Goal: Task Accomplishment & Management: Manage account settings

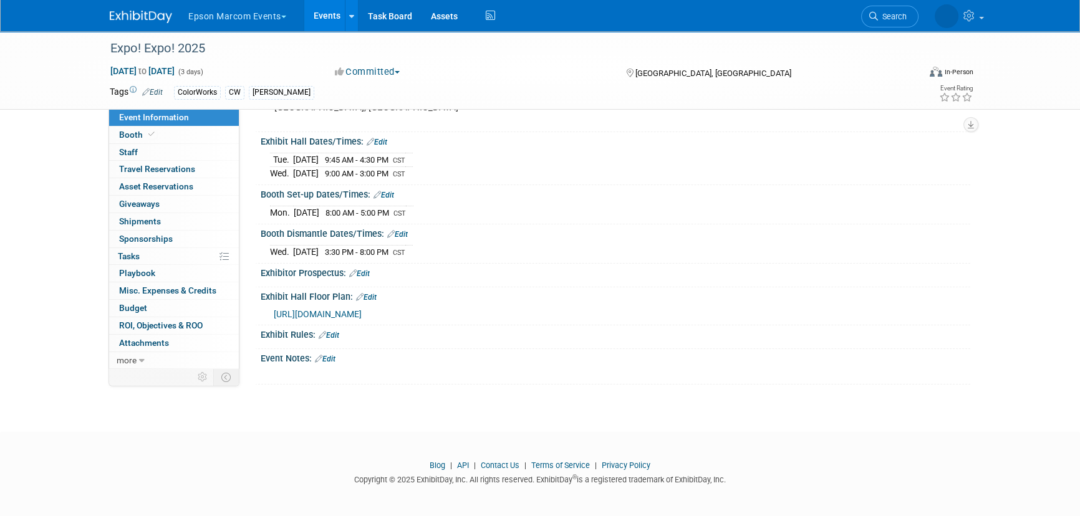
click at [218, 16] on button "Epson Marcom Events" at bounding box center [244, 13] width 115 height 27
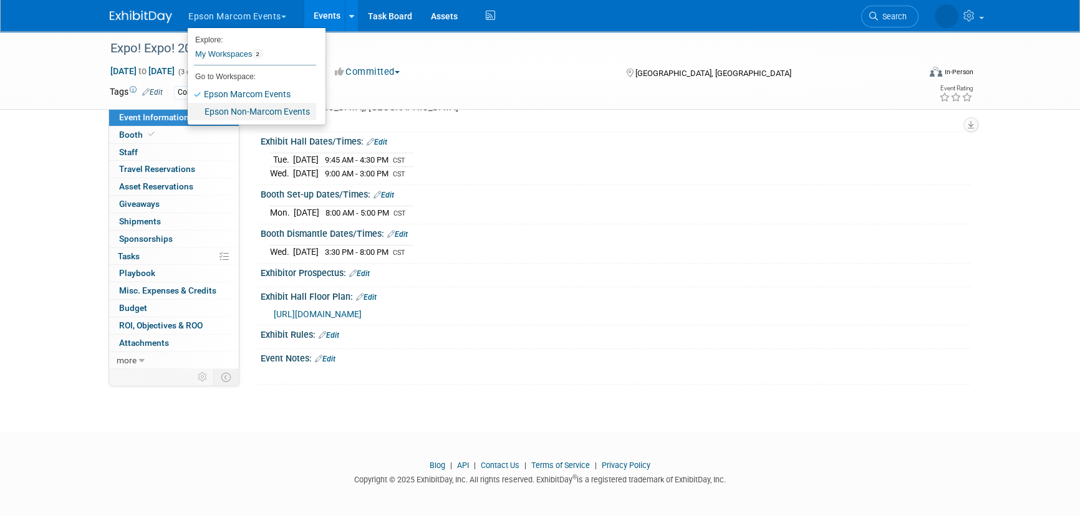
click at [251, 111] on link "Epson Non-Marcom Events" at bounding box center [252, 111] width 128 height 17
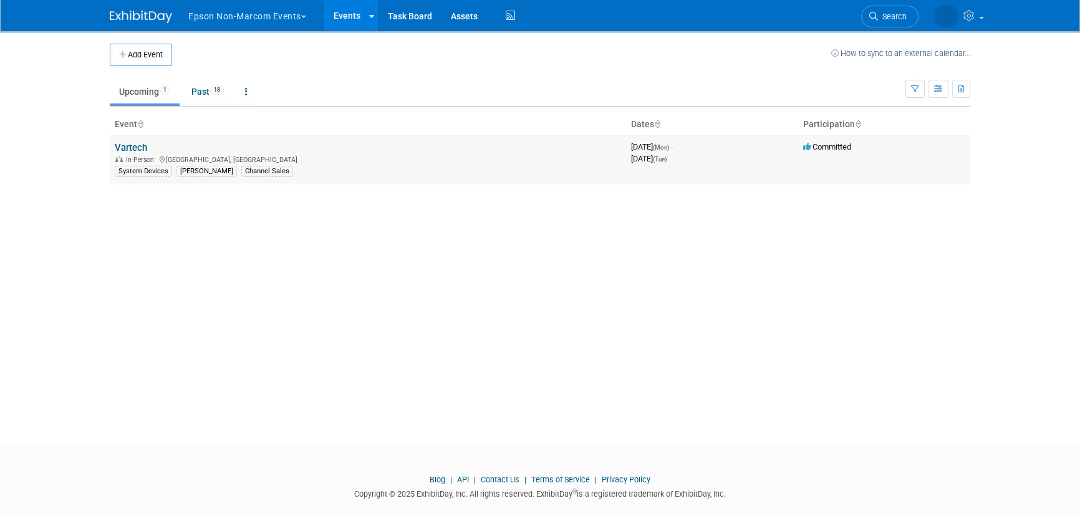
click at [142, 155] on div "In-Person Nassau, The Bahamas" at bounding box center [368, 159] width 506 height 10
click at [140, 150] on link "Vartech" at bounding box center [131, 147] width 32 height 11
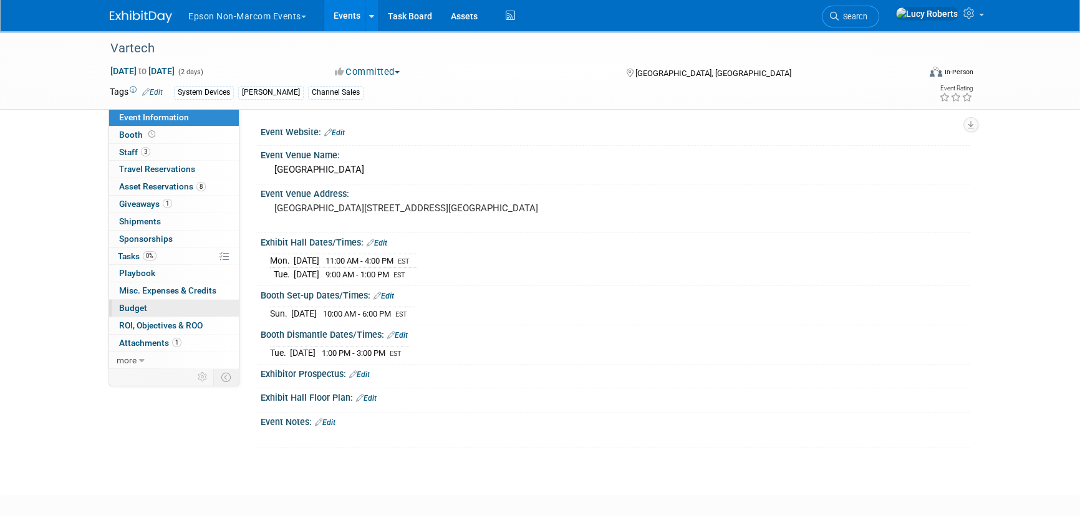
click at [169, 305] on link "Budget" at bounding box center [174, 308] width 130 height 17
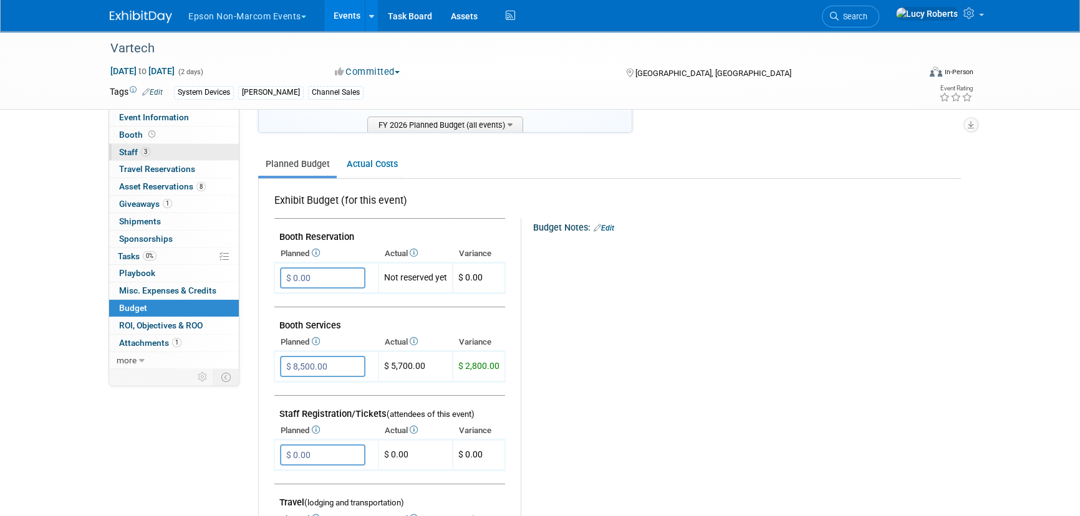
scroll to position [113, 0]
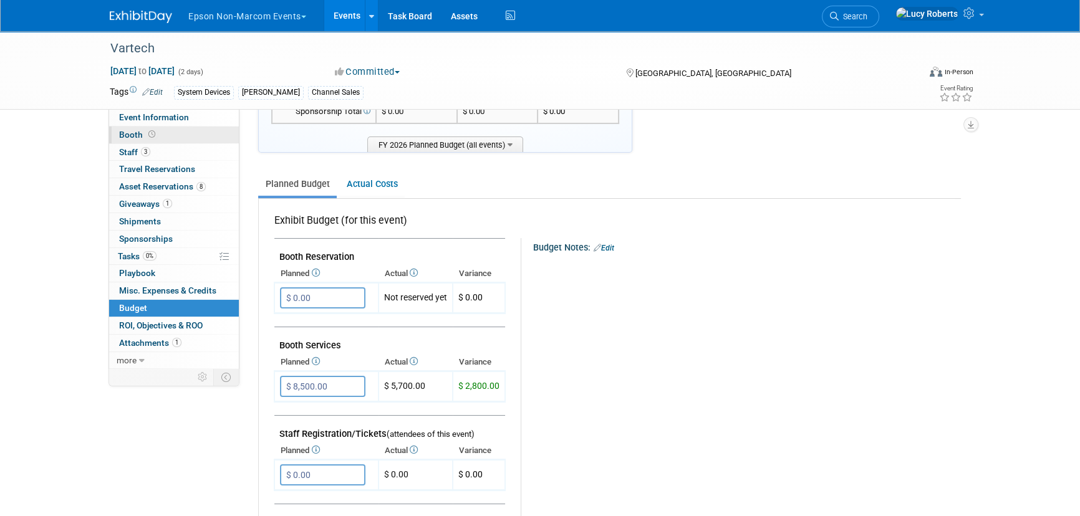
click at [175, 137] on link "Booth" at bounding box center [174, 135] width 130 height 17
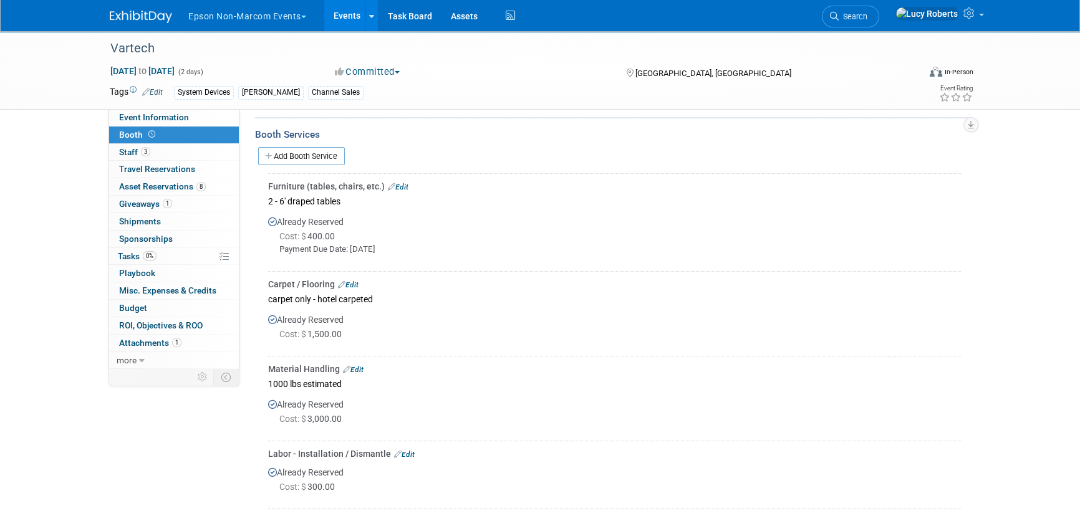
scroll to position [170, 0]
click at [354, 279] on link "Edit" at bounding box center [348, 283] width 21 height 9
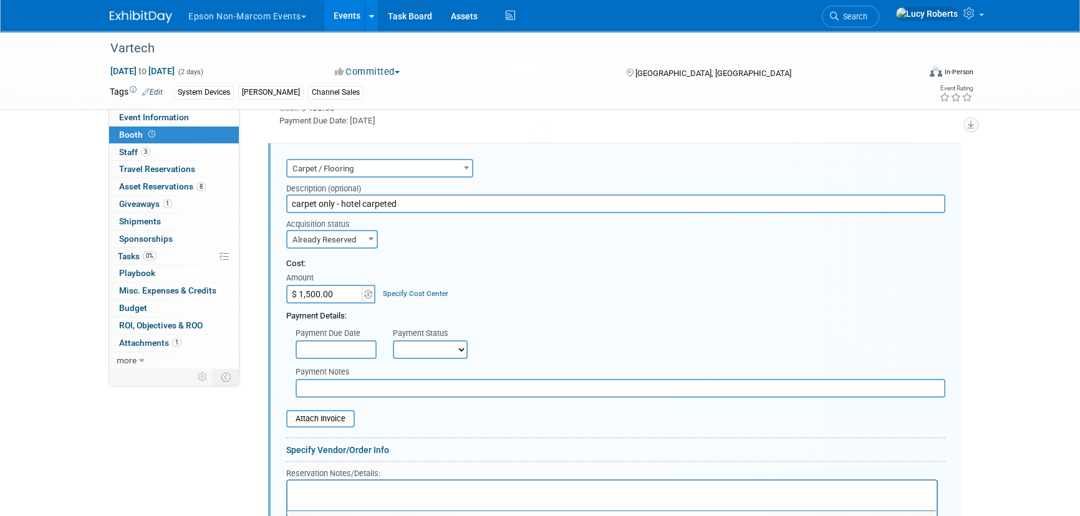
scroll to position [0, 0]
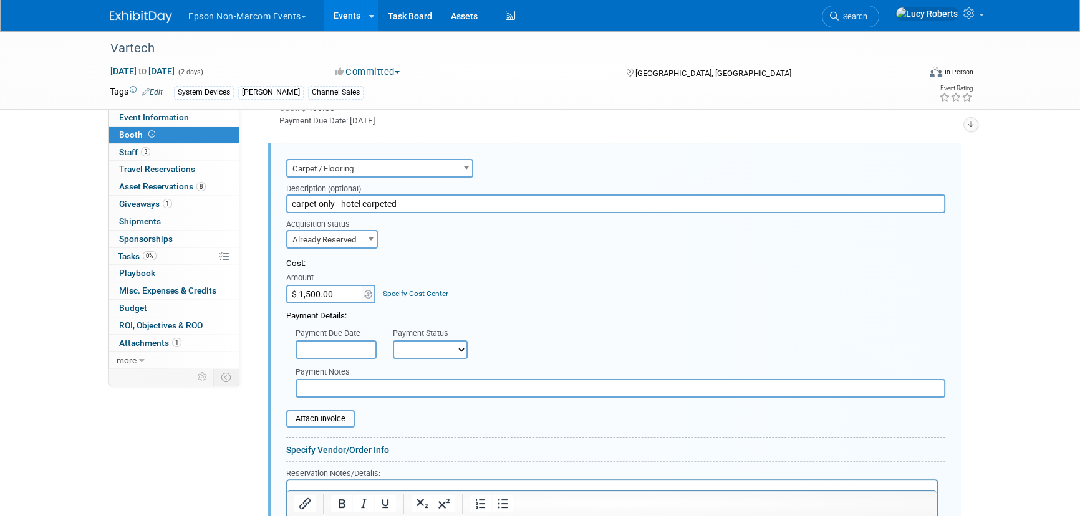
click at [339, 289] on input "$ 1,500.00" at bounding box center [325, 294] width 78 height 19
type input "$ 1,930.50"
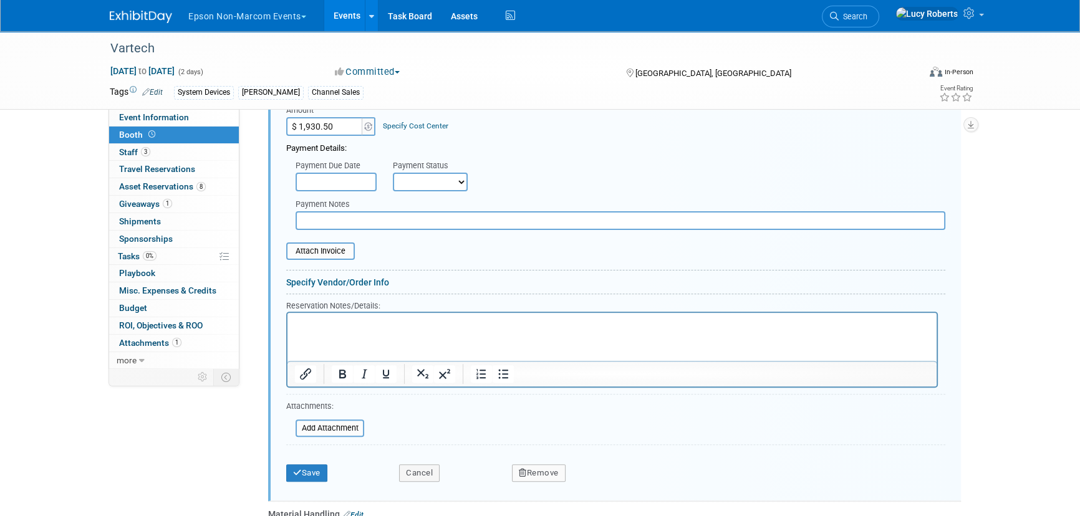
scroll to position [467, 0]
click at [293, 466] on icon "submit" at bounding box center [297, 470] width 9 height 8
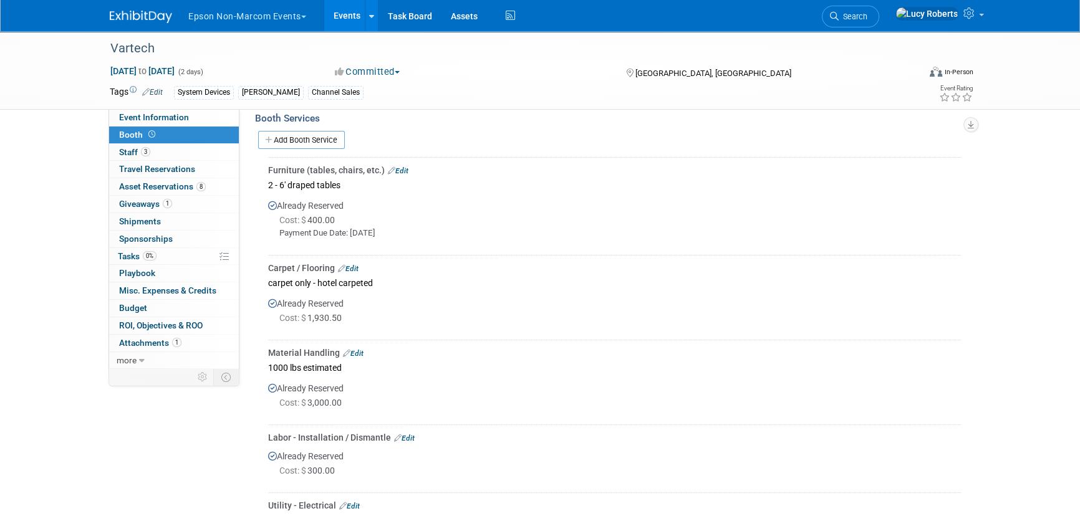
scroll to position [183, 0]
click at [402, 168] on link "Edit" at bounding box center [398, 172] width 21 height 9
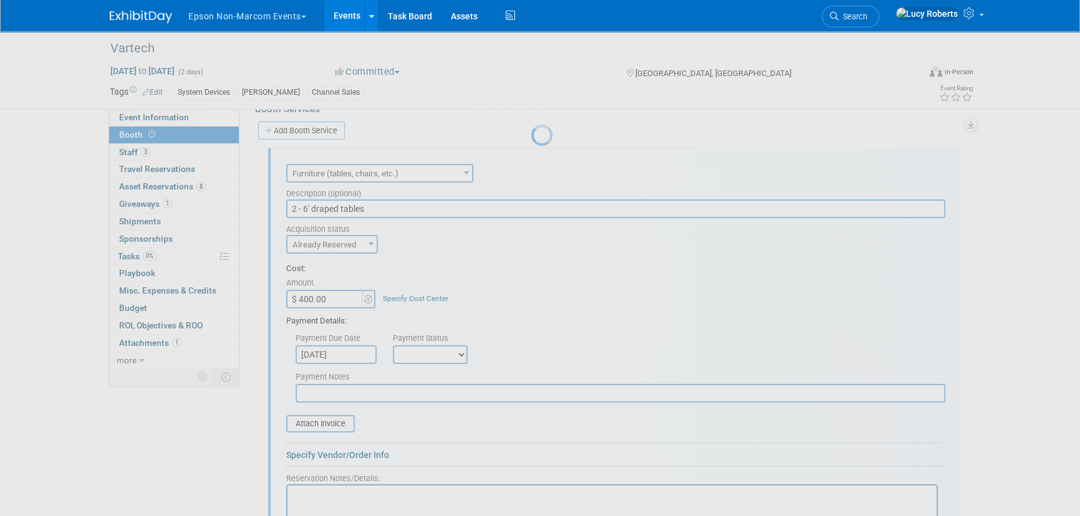
scroll to position [200, 0]
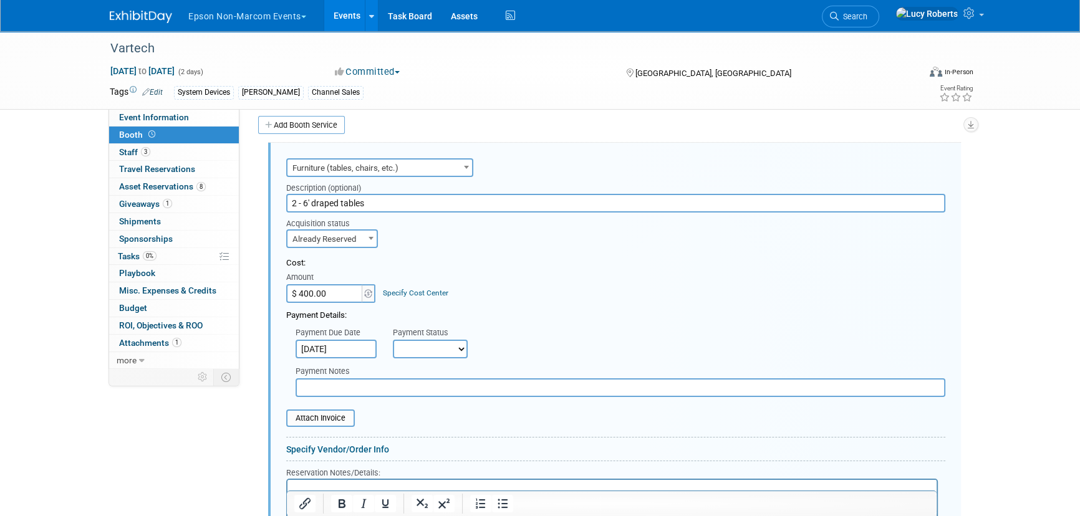
click at [338, 292] on input "$ 400.00" at bounding box center [325, 293] width 78 height 19
type input "$ 872.30"
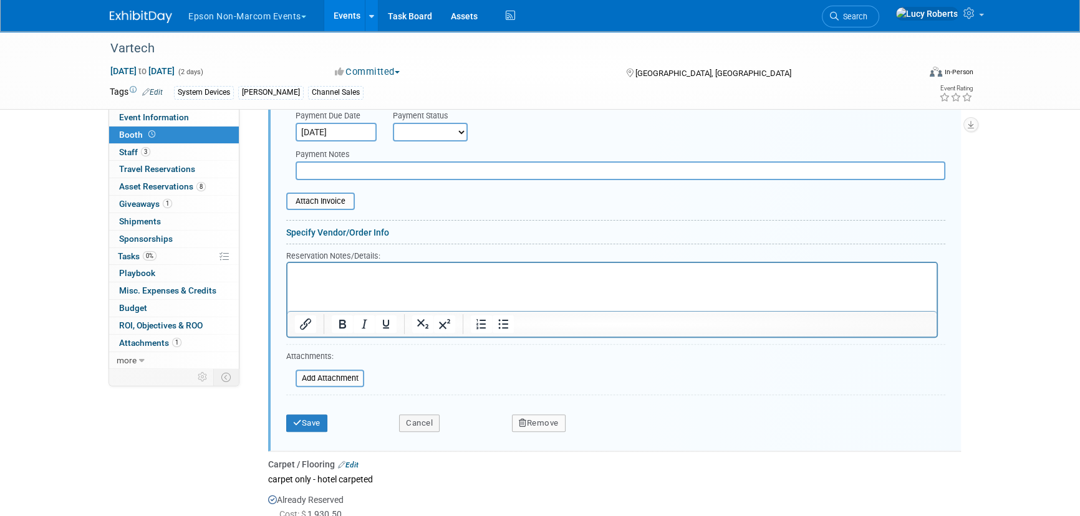
scroll to position [426, 0]
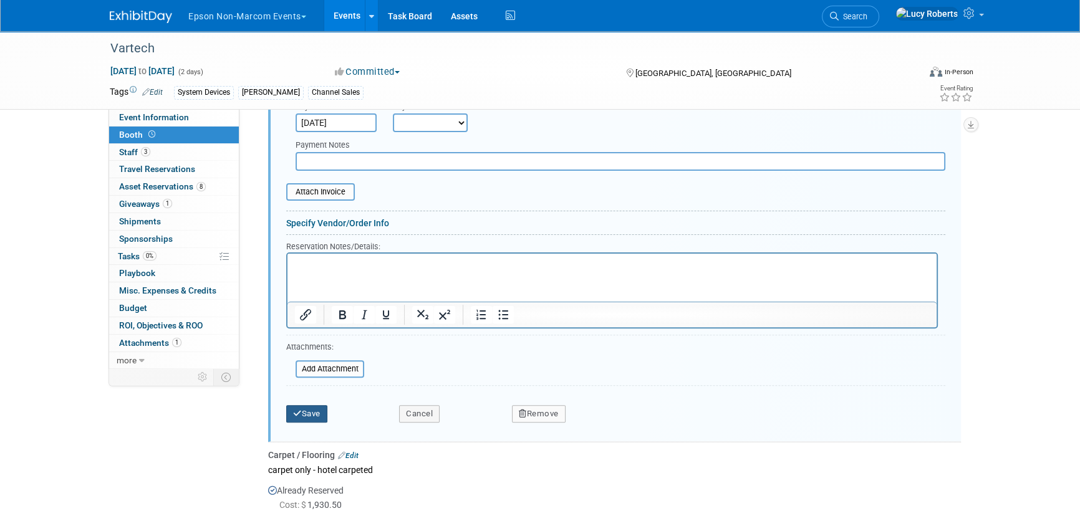
click at [308, 411] on button "Save" at bounding box center [306, 413] width 41 height 17
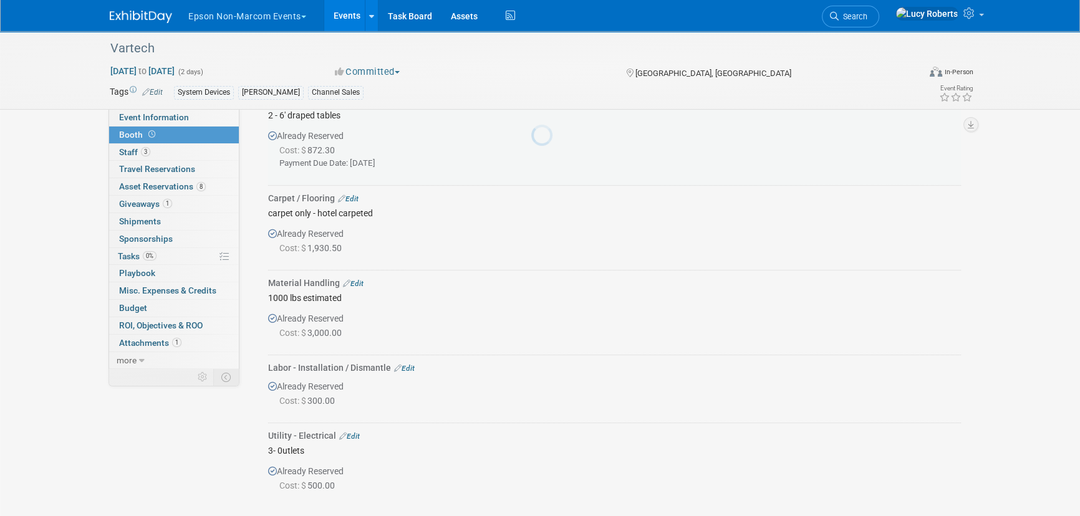
scroll to position [200, 0]
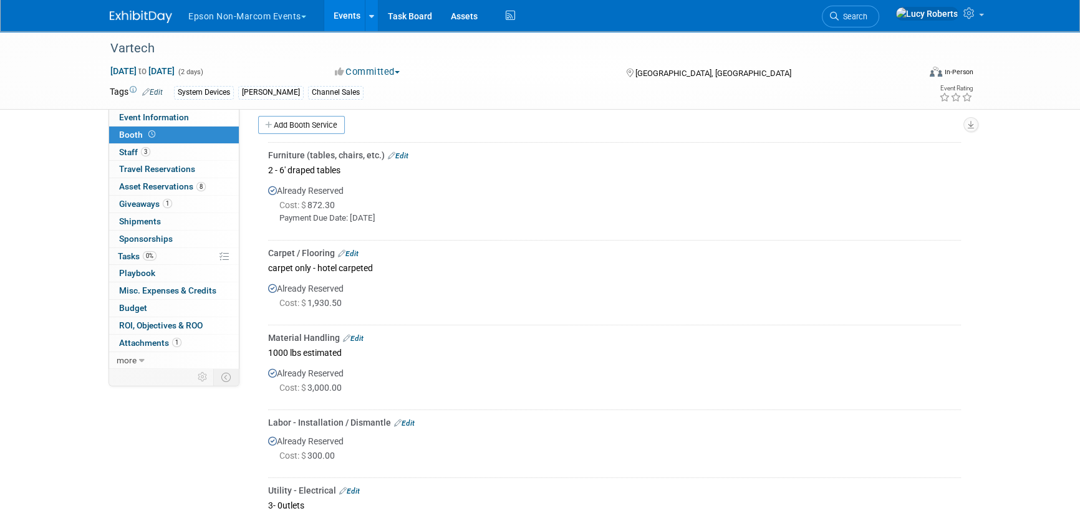
click at [413, 420] on link "Edit" at bounding box center [404, 423] width 21 height 9
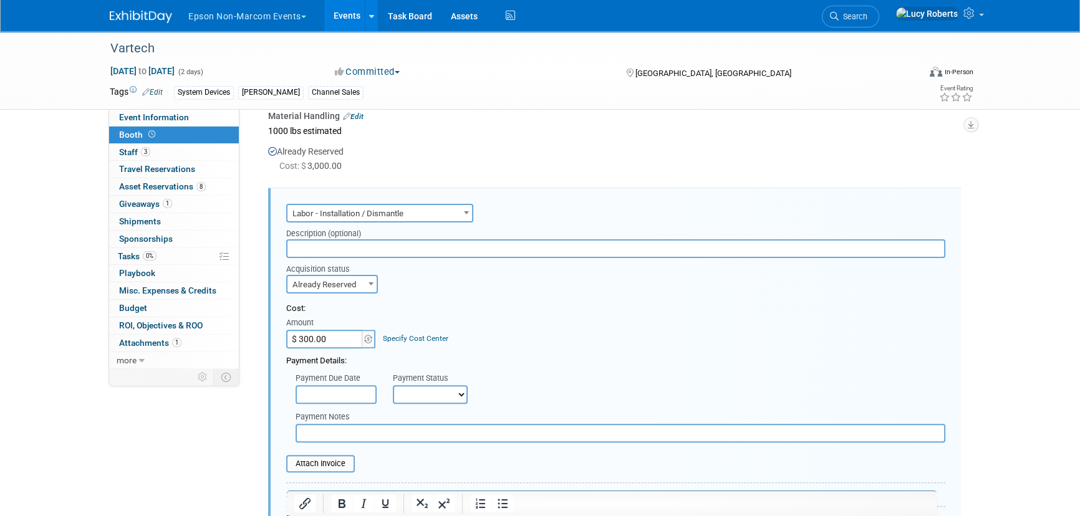
scroll to position [466, 0]
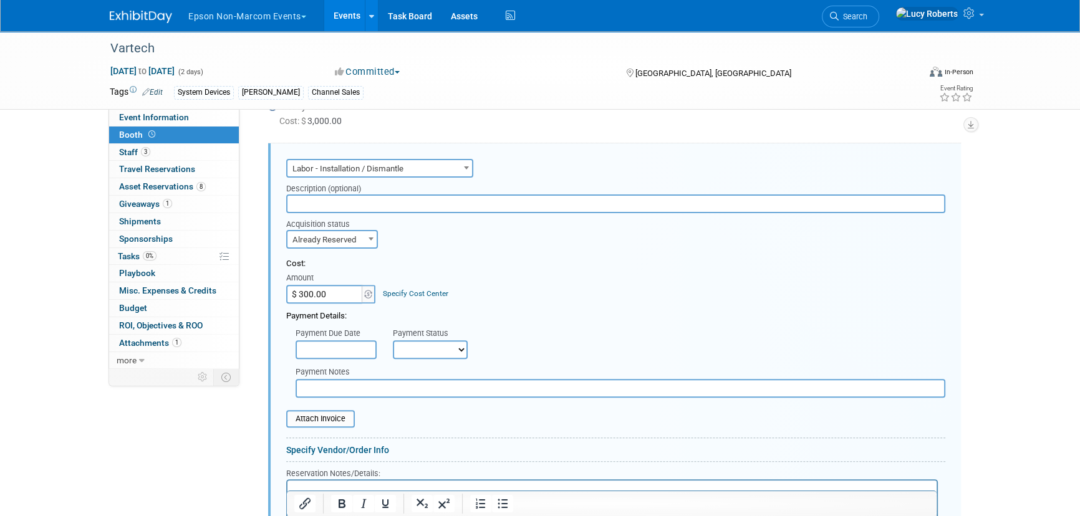
click at [338, 292] on input "$ 300.00" at bounding box center [325, 294] width 78 height 19
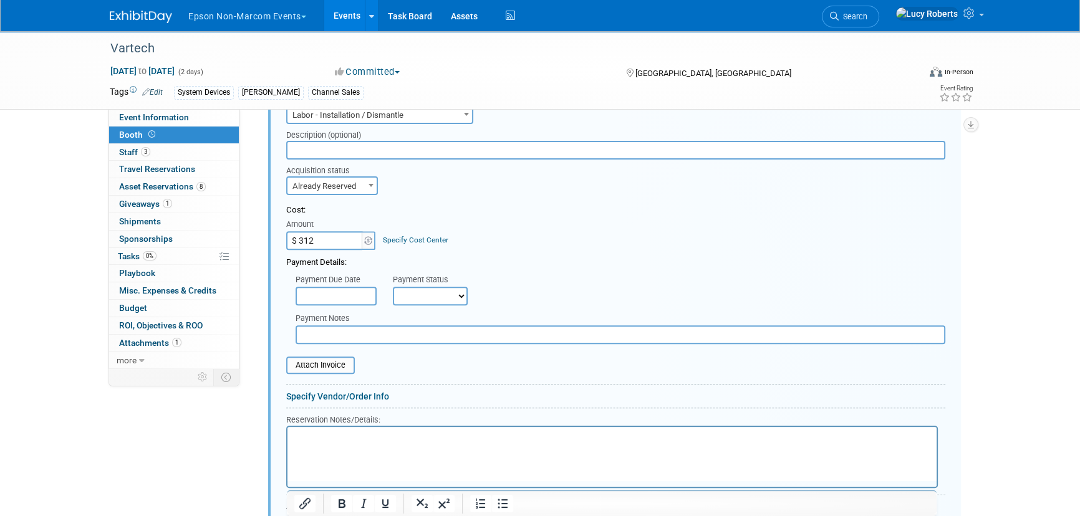
scroll to position [636, 0]
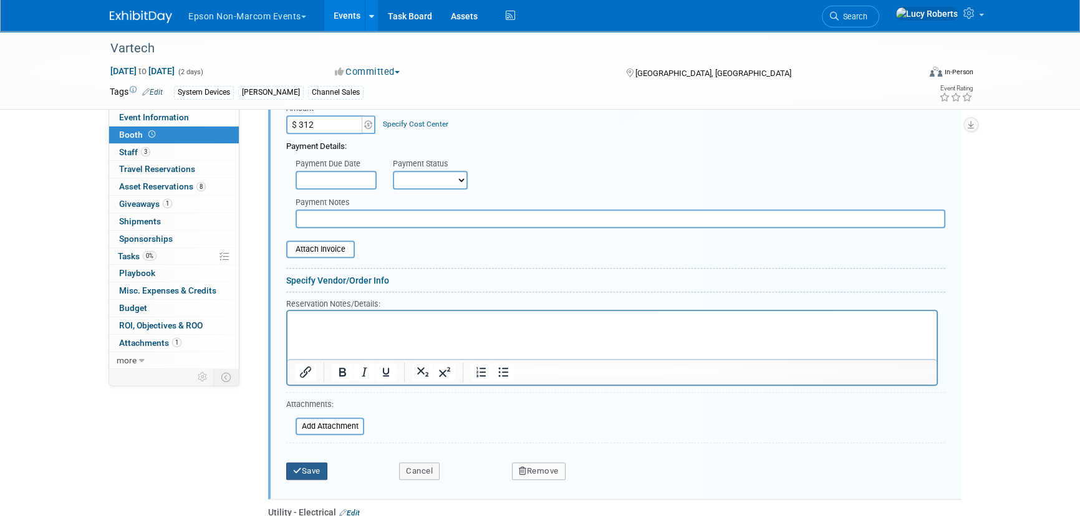
type input "$ 312.00"
click at [309, 474] on button "Save" at bounding box center [306, 471] width 41 height 17
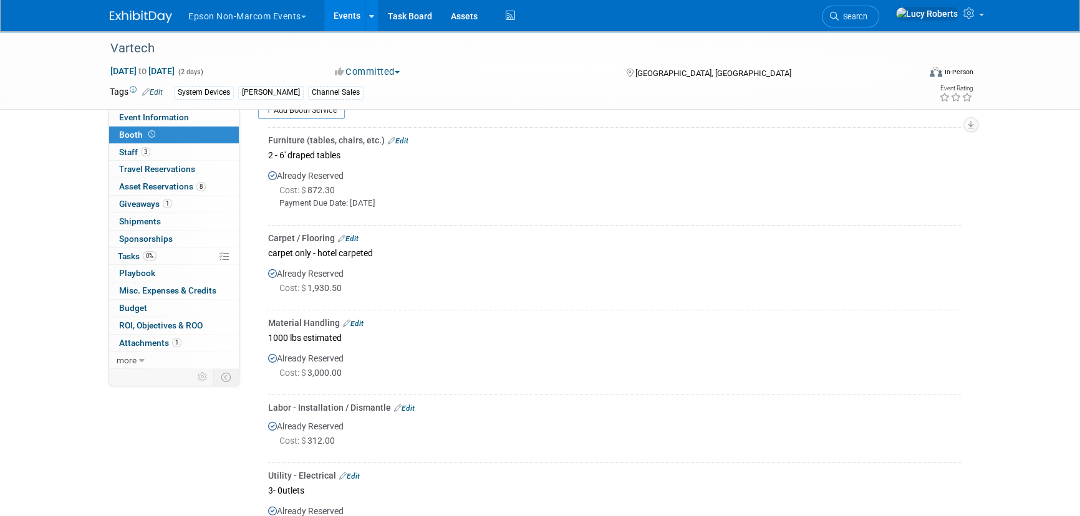
scroll to position [163, 0]
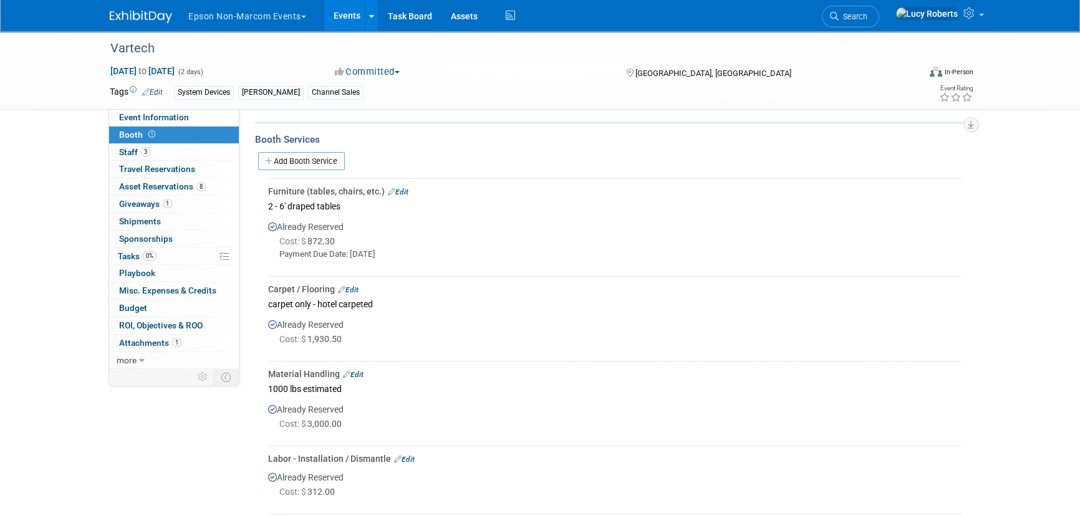
click at [355, 370] on link "Edit" at bounding box center [353, 374] width 21 height 9
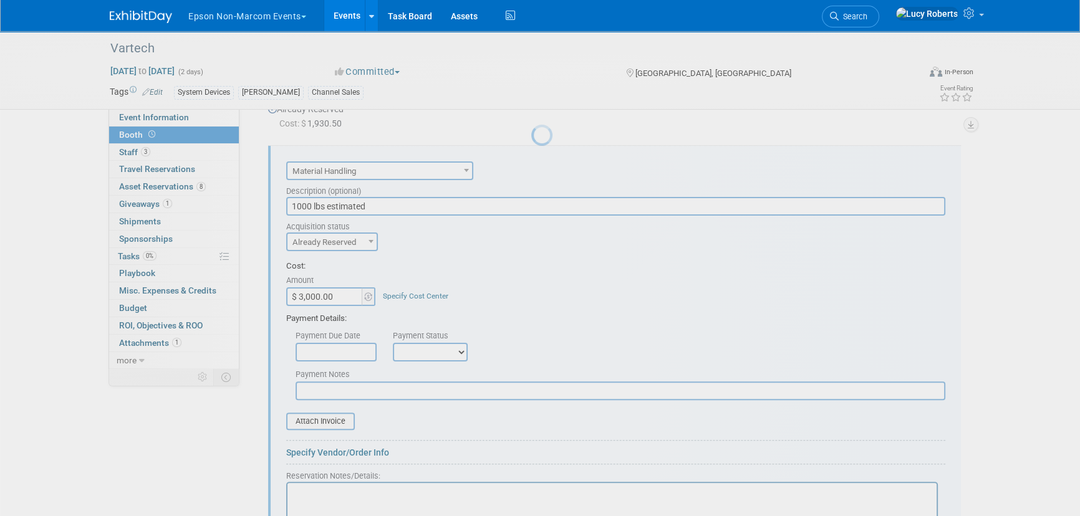
scroll to position [382, 0]
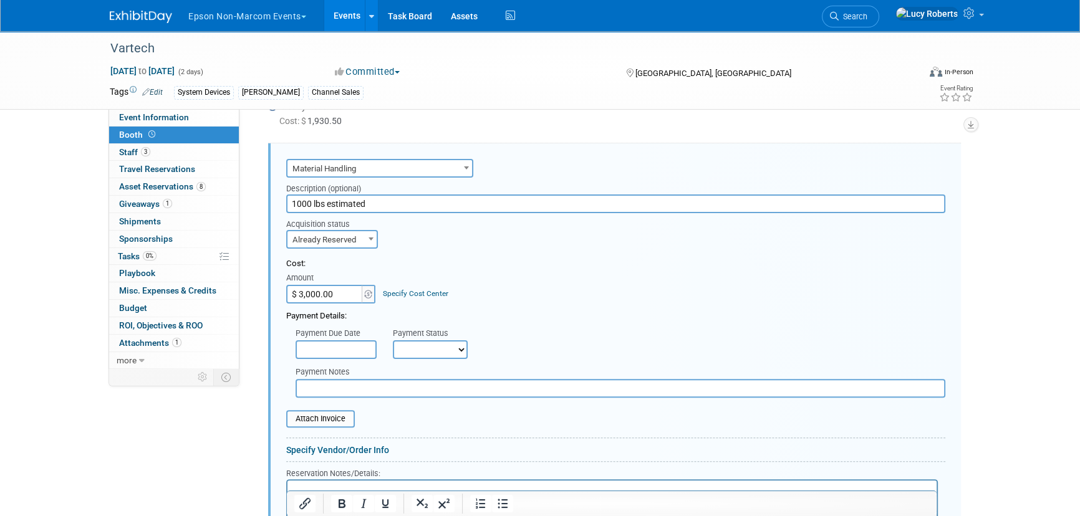
click at [342, 289] on input "$ 3,000.00" at bounding box center [325, 294] width 78 height 19
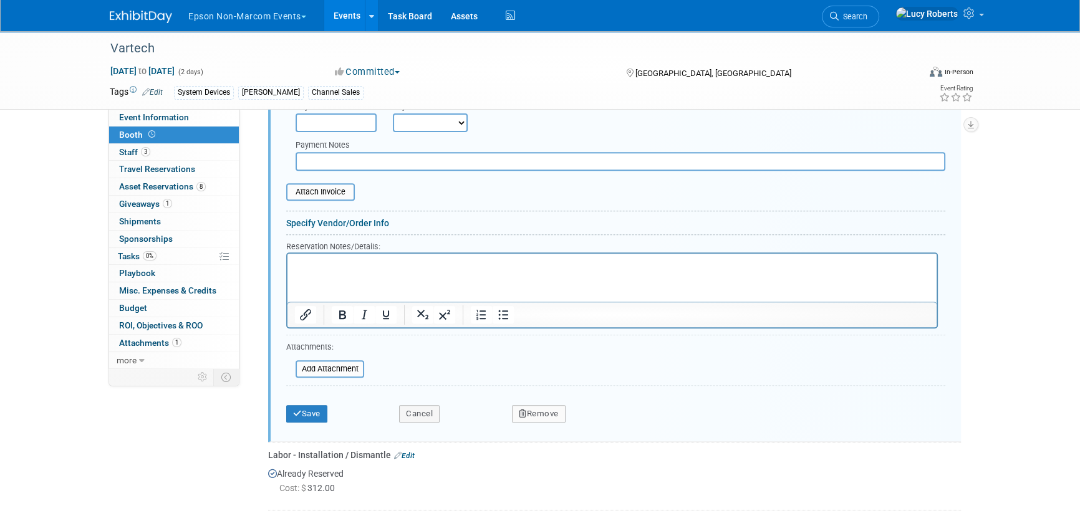
scroll to position [665, 0]
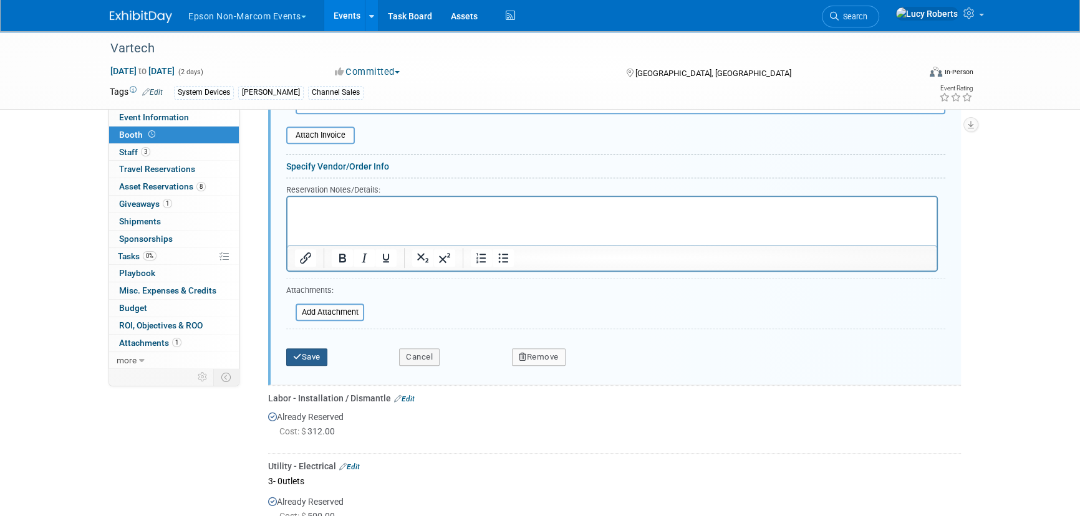
type input "$ 5,000.00"
click at [307, 349] on button "Save" at bounding box center [306, 357] width 41 height 17
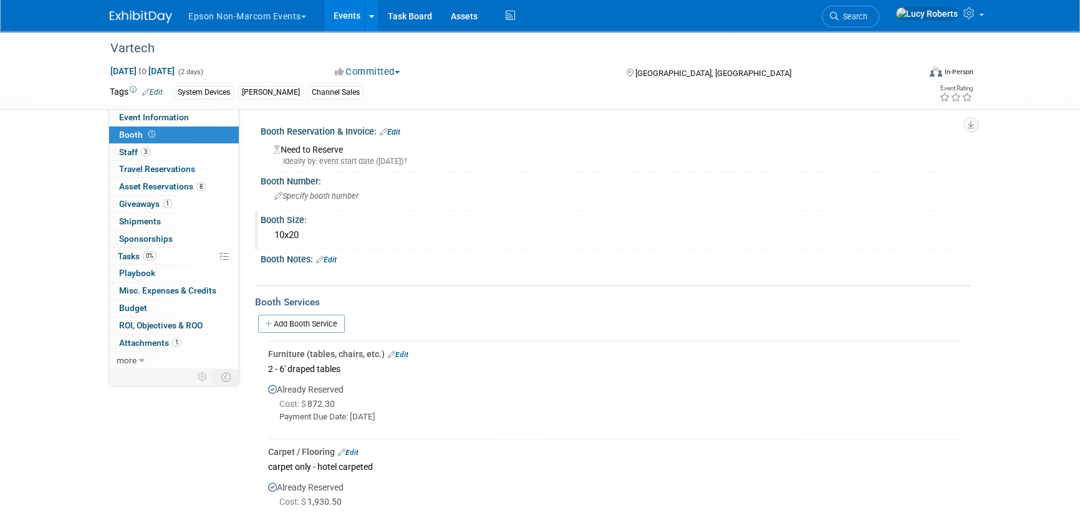
scroll to position [0, 0]
click at [313, 322] on link "Add Booth Service" at bounding box center [301, 325] width 87 height 18
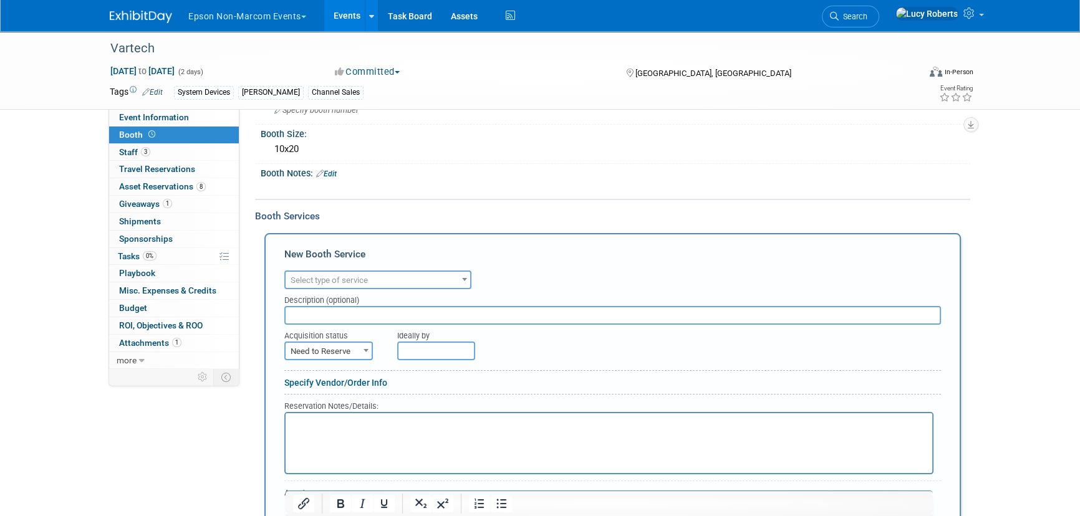
scroll to position [113, 0]
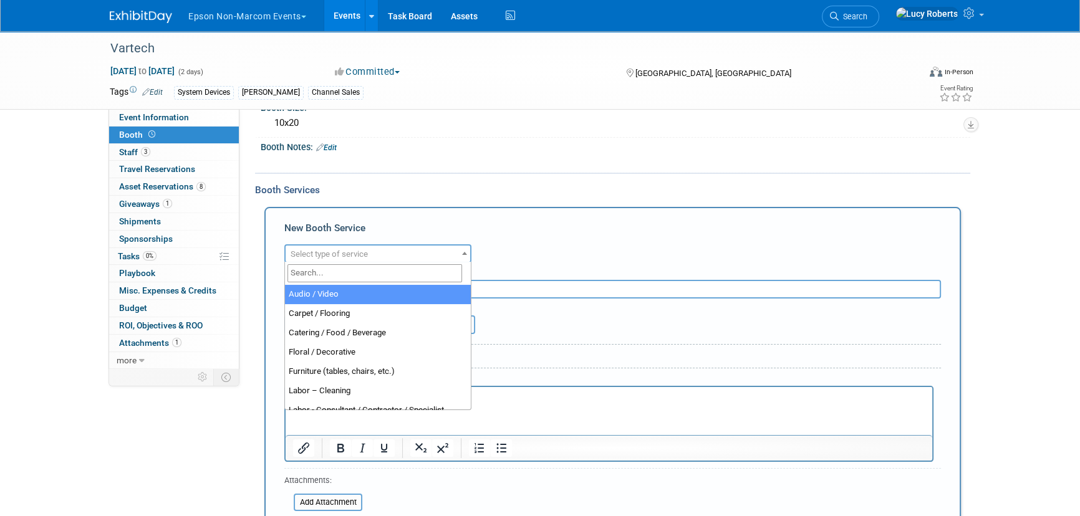
click at [326, 256] on span "Select type of service" at bounding box center [329, 253] width 77 height 9
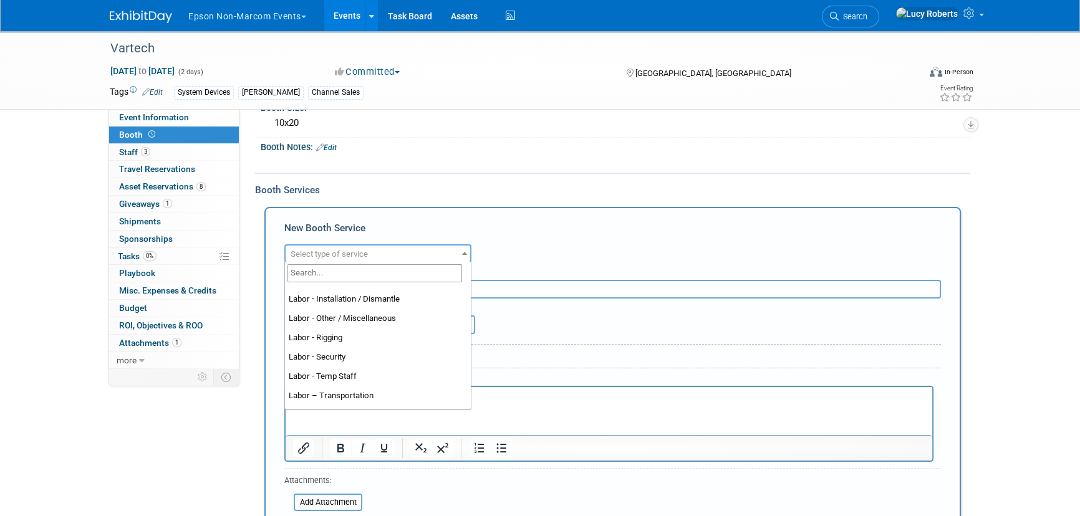
scroll to position [170, 0]
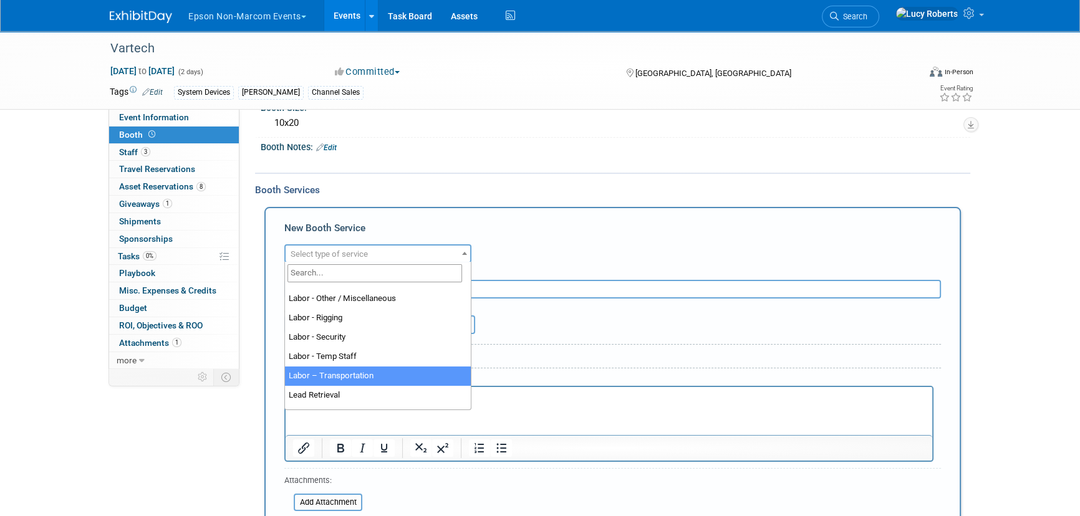
select select "15"
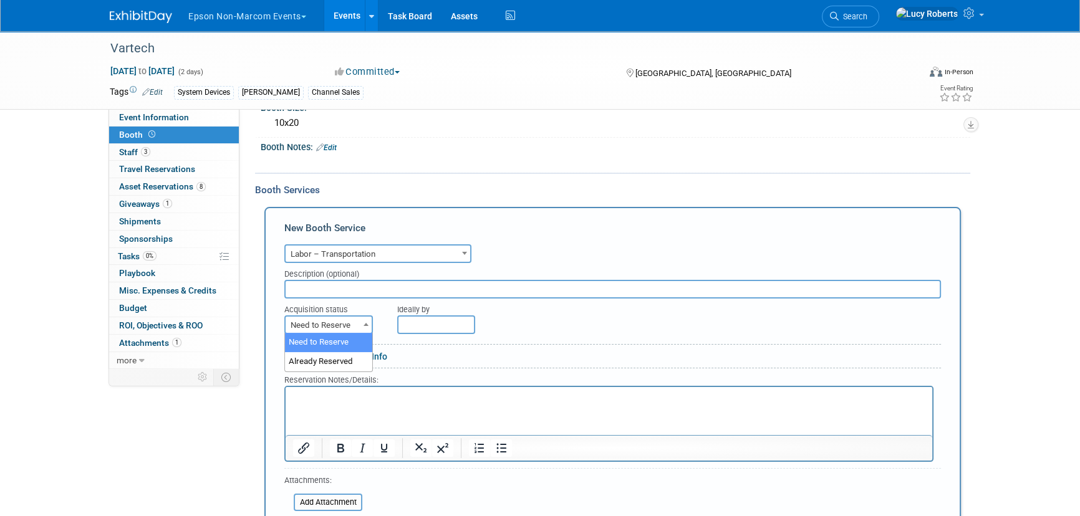
click at [351, 319] on span "Need to Reserve" at bounding box center [329, 325] width 86 height 17
select select "2"
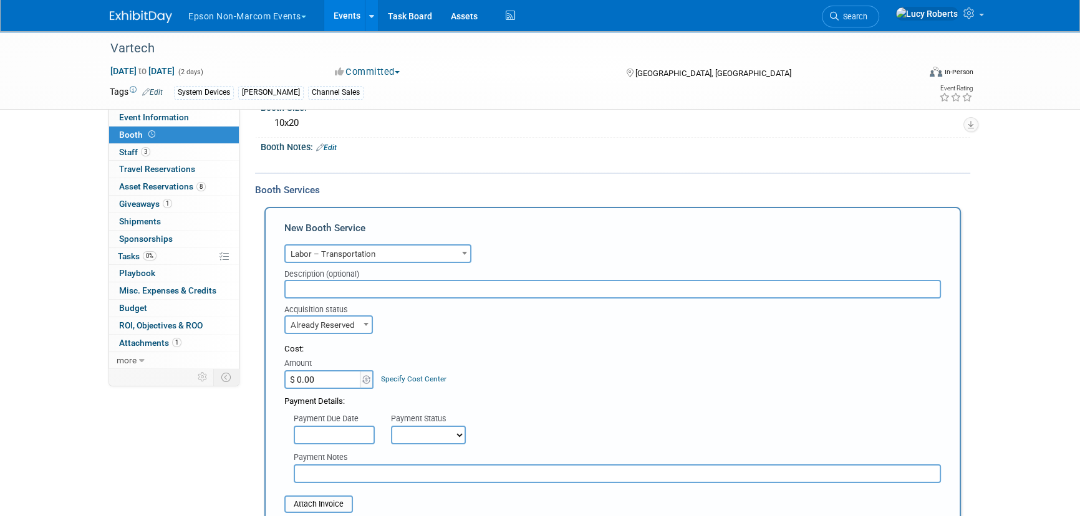
click at [332, 375] on input "$ 0.00" at bounding box center [323, 379] width 78 height 19
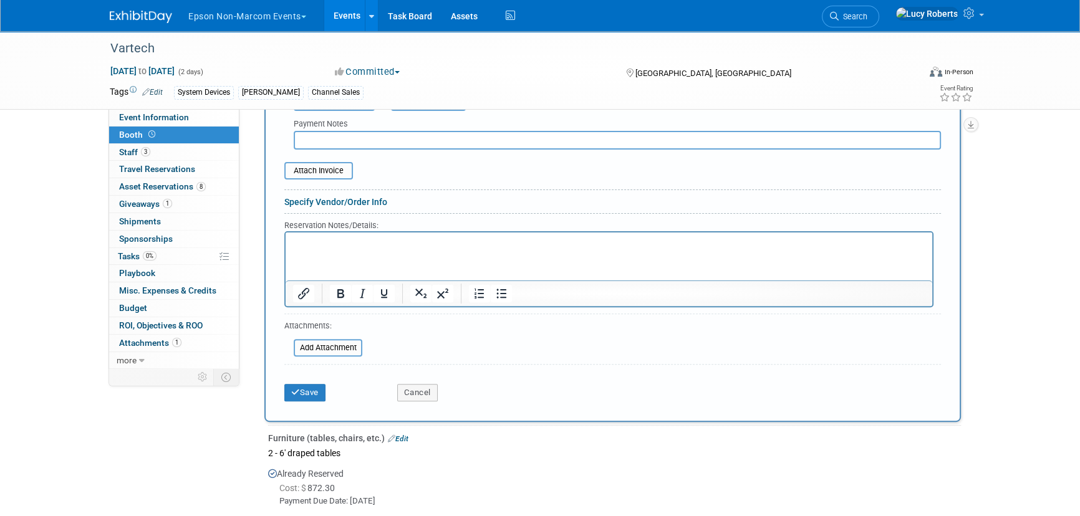
scroll to position [453, 0]
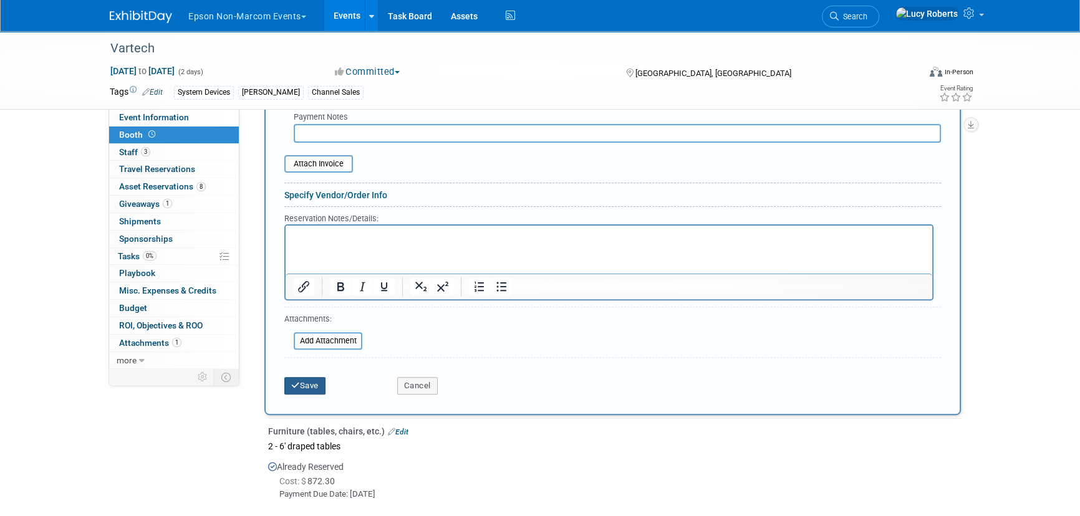
type input "$ 3,000.00"
click at [292, 385] on icon "submit" at bounding box center [295, 386] width 9 height 8
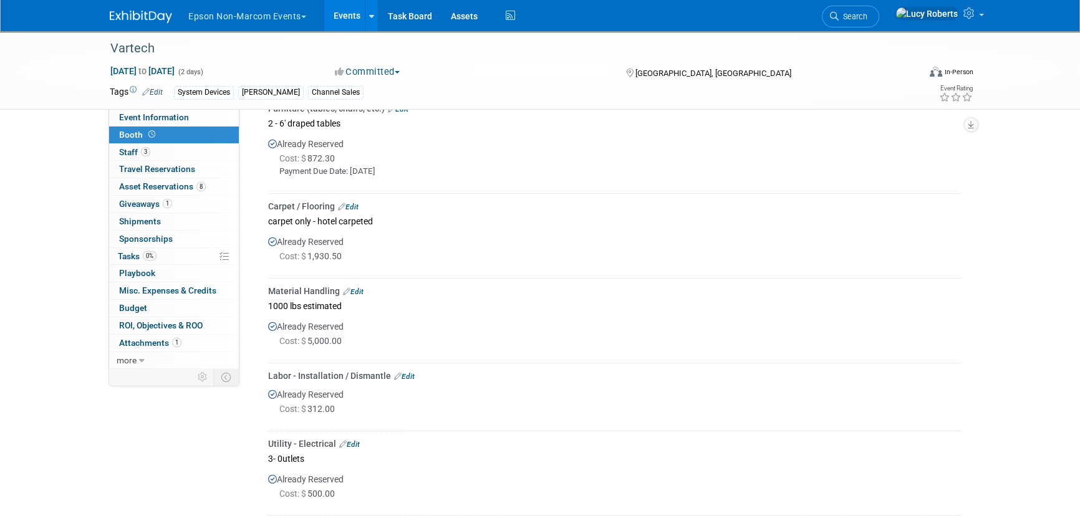
scroll to position [288, 0]
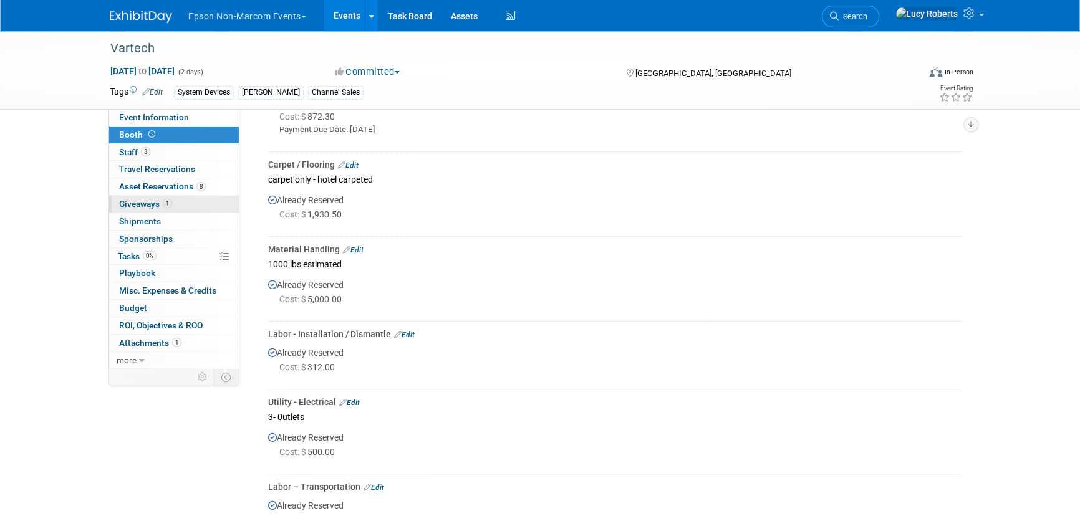
click at [147, 204] on span "Giveaways 1" at bounding box center [145, 204] width 53 height 10
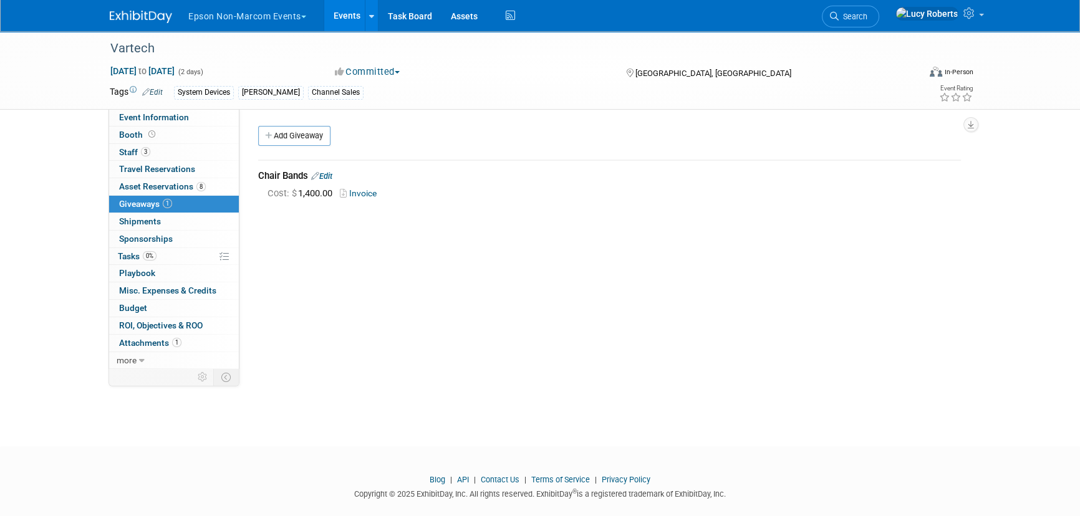
click at [364, 195] on link "Invoice" at bounding box center [361, 193] width 42 height 10
click at [368, 191] on link "Invoice" at bounding box center [361, 193] width 42 height 10
click at [327, 172] on link "Edit" at bounding box center [321, 175] width 21 height 9
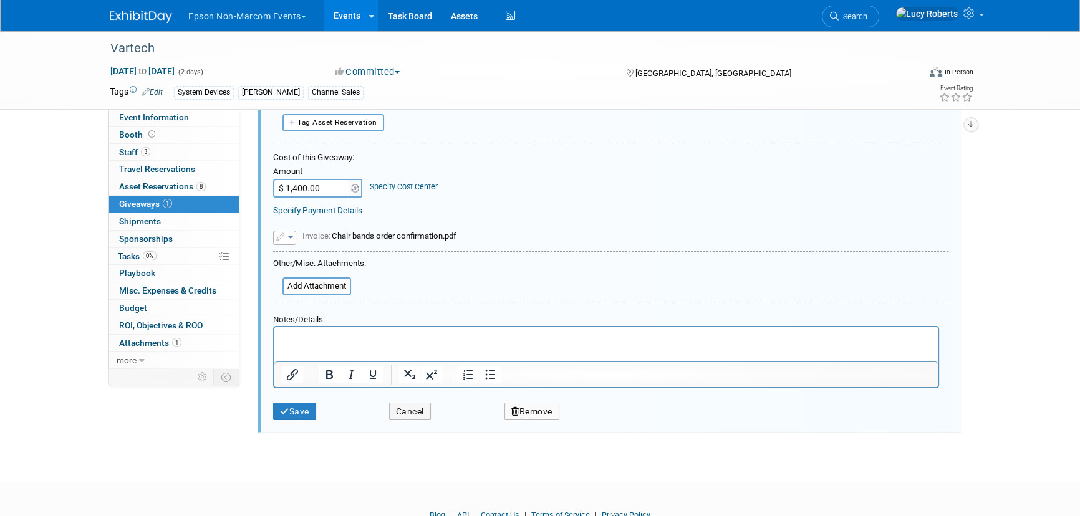
scroll to position [178, 0]
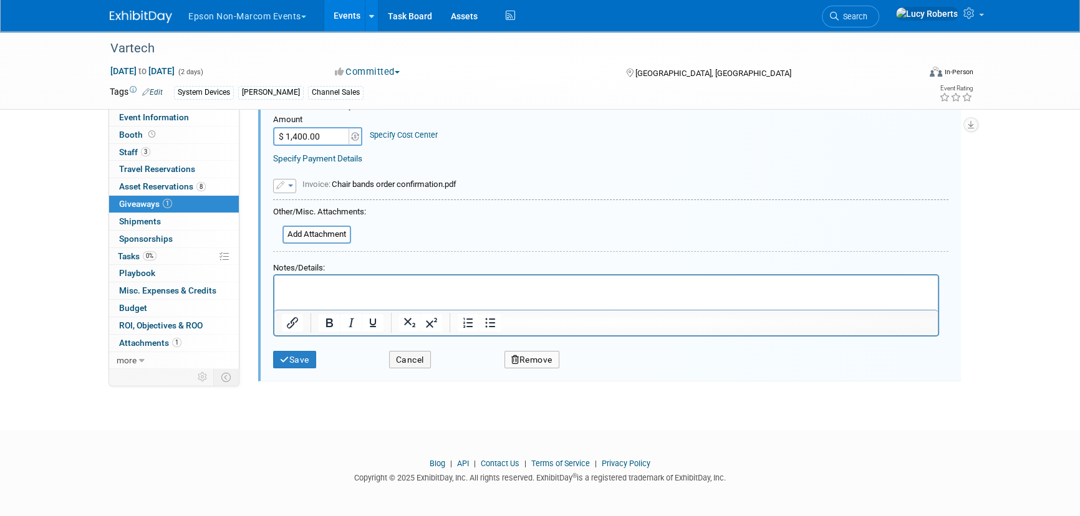
click at [291, 185] on span "button" at bounding box center [290, 186] width 5 height 2
click at [327, 218] on link "Remove attachment" at bounding box center [336, 222] width 125 height 17
click at [334, 141] on input "$ 1,400.00" at bounding box center [312, 139] width 78 height 19
type input "$ 1,530.00"
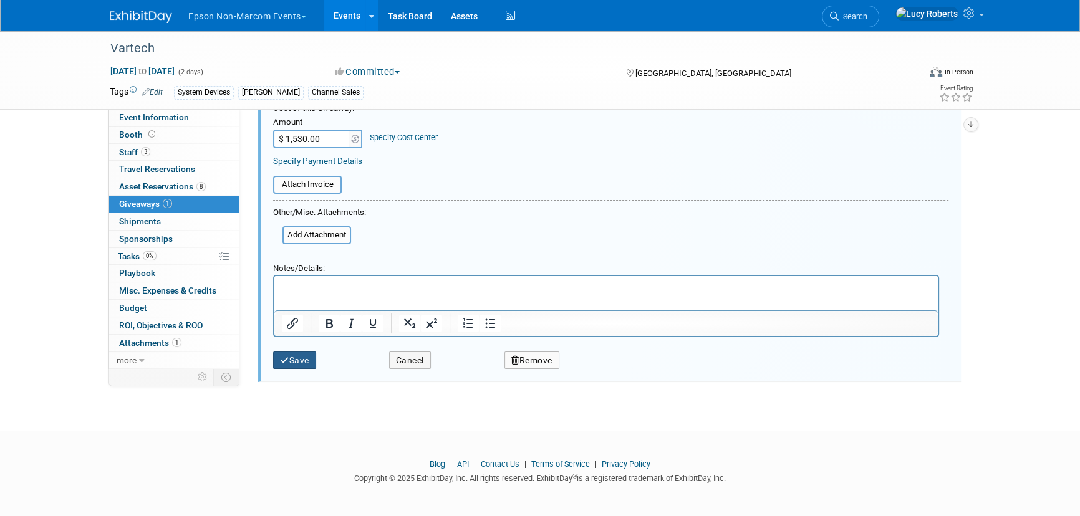
click at [298, 360] on button "Save" at bounding box center [294, 361] width 43 height 18
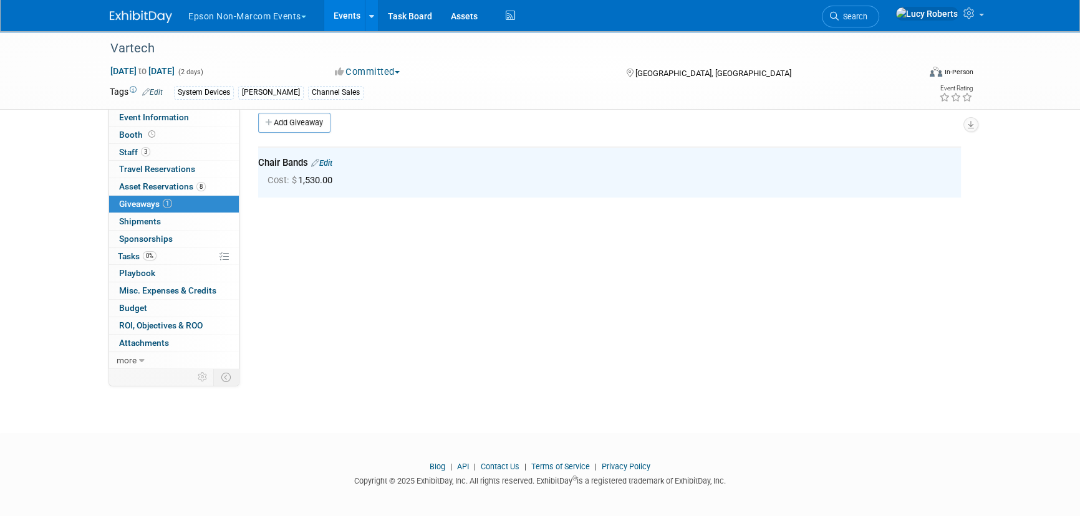
scroll to position [0, 0]
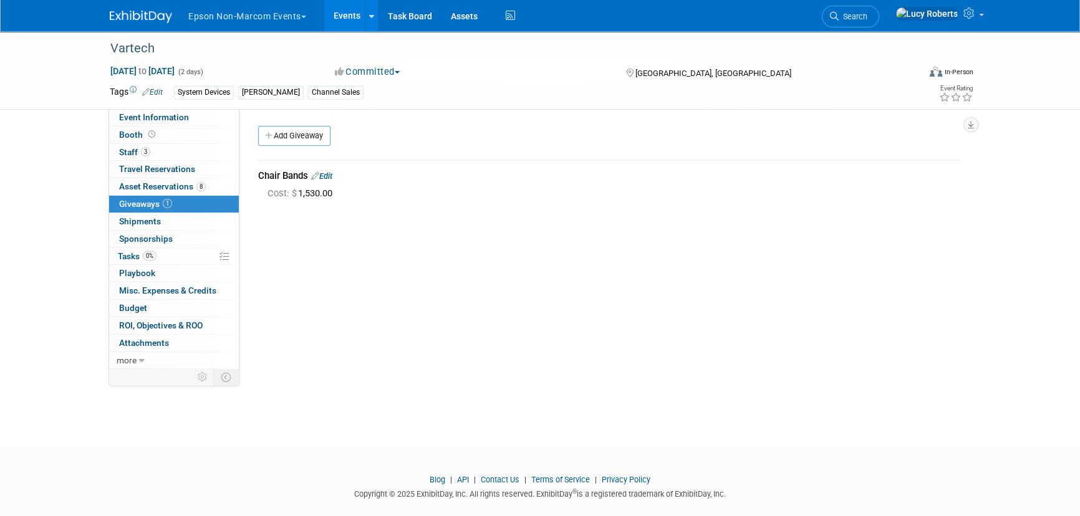
click at [332, 176] on link "Edit" at bounding box center [321, 175] width 21 height 9
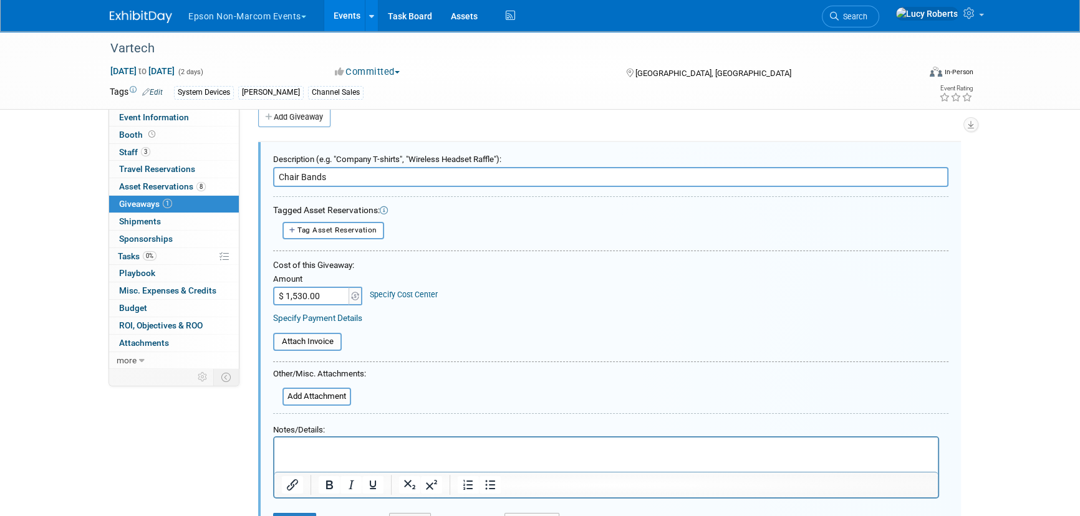
click at [322, 292] on input "$ 1,530.00" at bounding box center [312, 296] width 78 height 19
type input "$ 1,522.51"
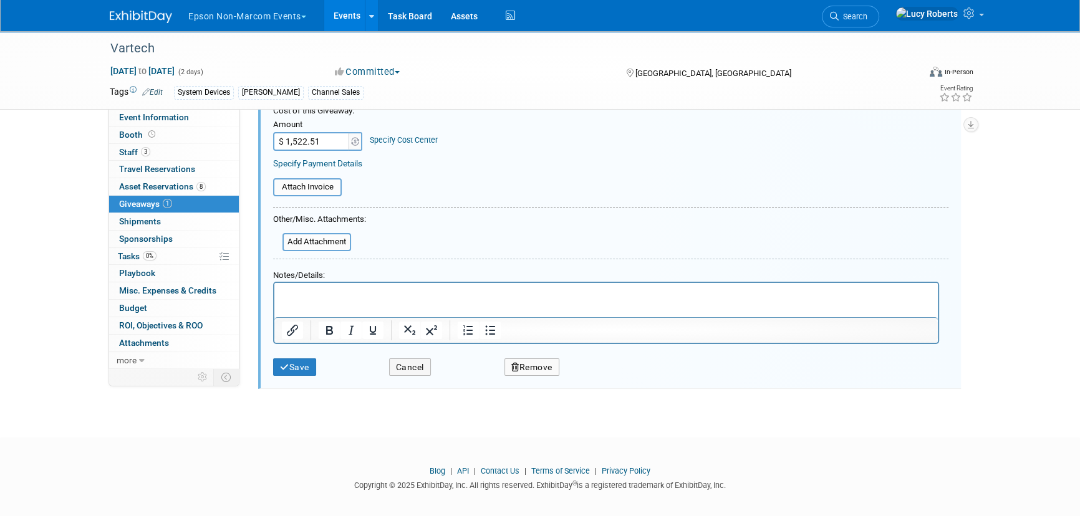
scroll to position [181, 0]
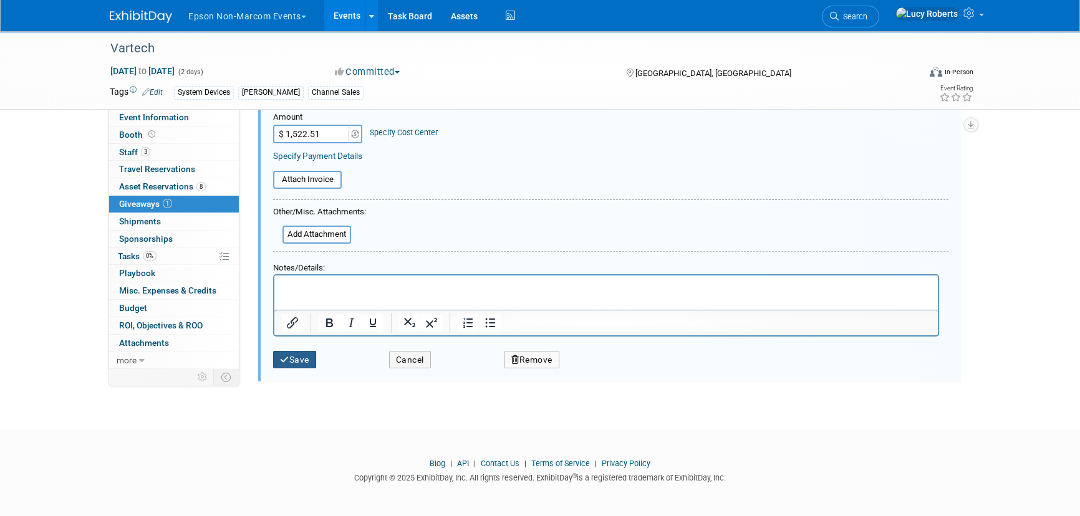
click at [309, 355] on button "Save" at bounding box center [294, 360] width 43 height 18
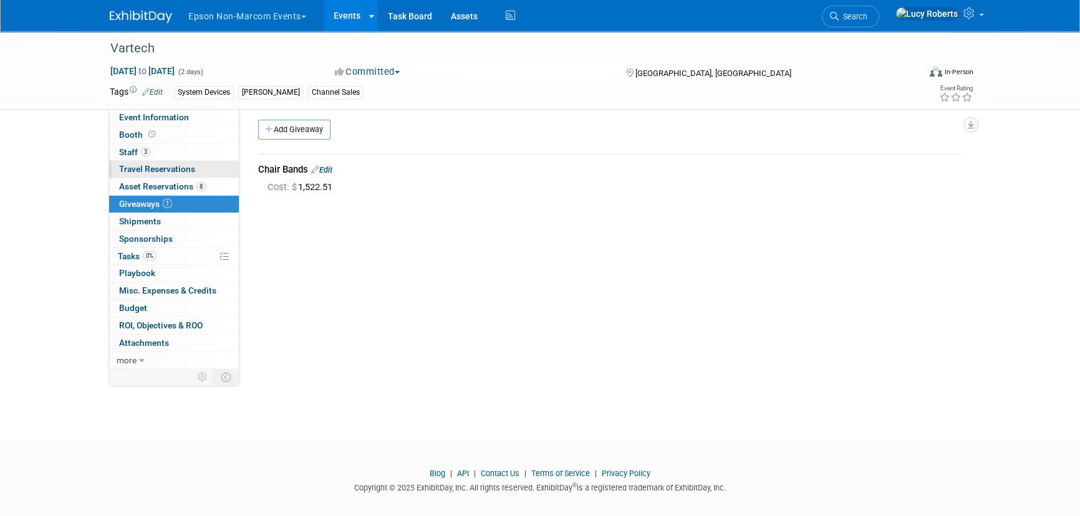
scroll to position [0, 0]
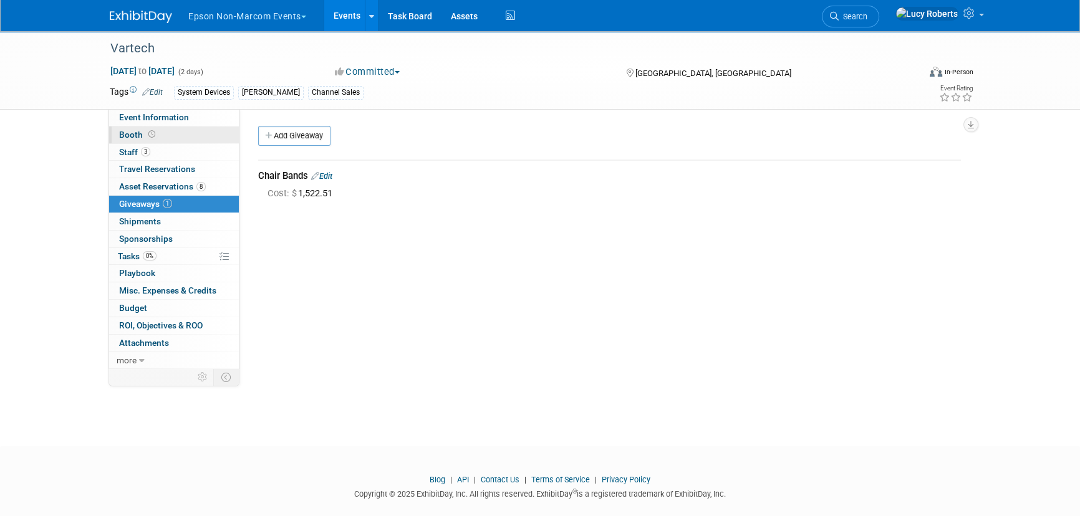
click at [196, 138] on link "Booth" at bounding box center [174, 135] width 130 height 17
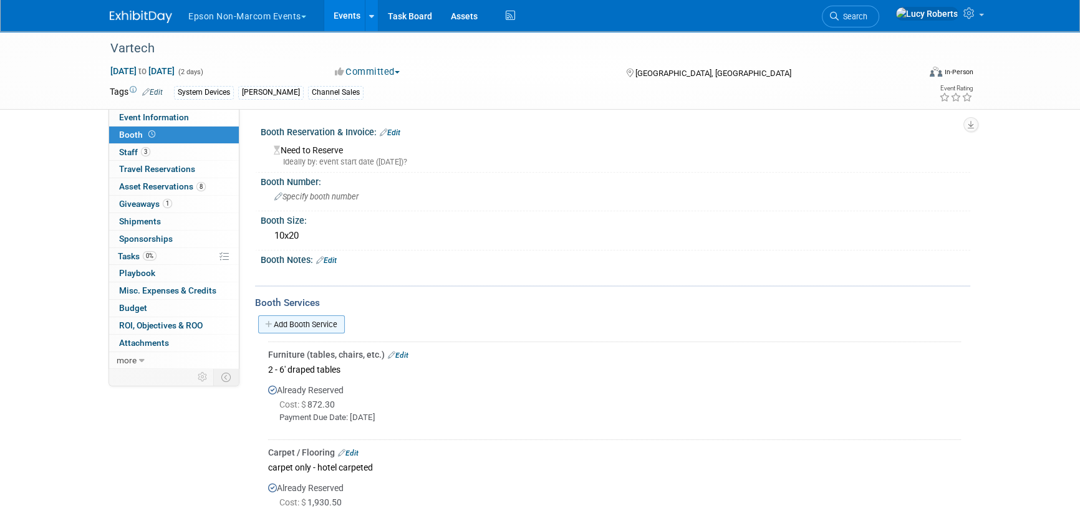
click at [296, 324] on link "Add Booth Service" at bounding box center [301, 325] width 87 height 18
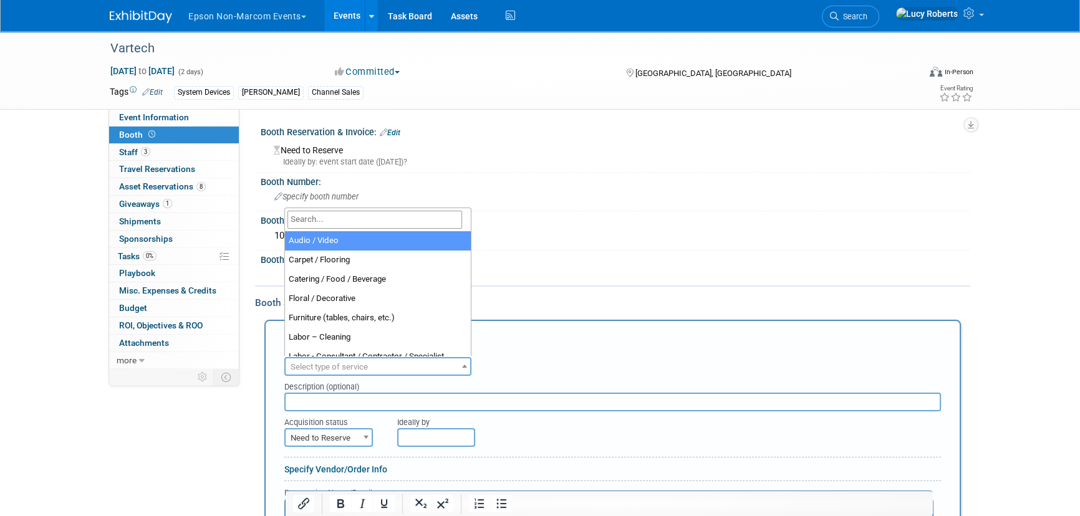
click at [333, 359] on span "Select type of service" at bounding box center [378, 367] width 185 height 17
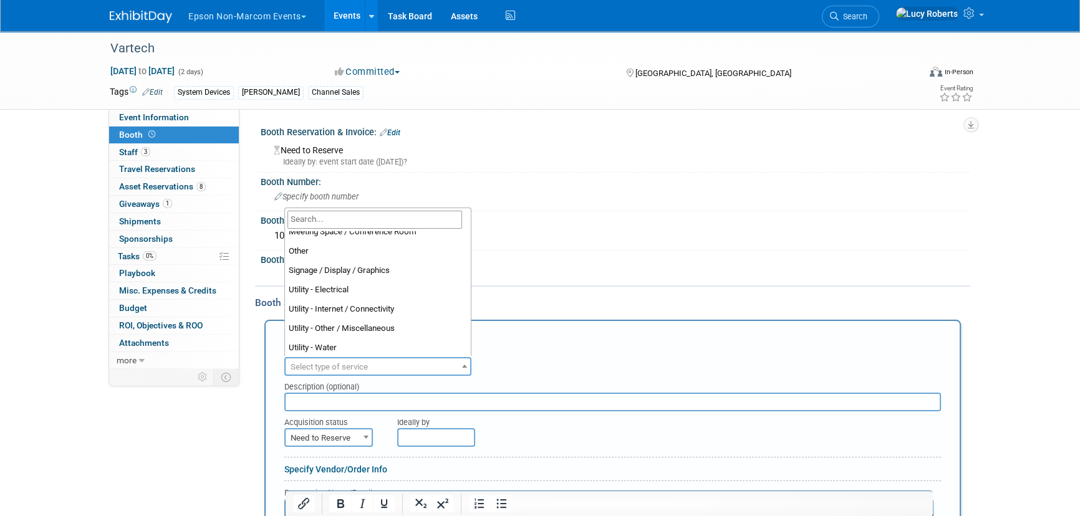
scroll to position [319, 0]
select select "8"
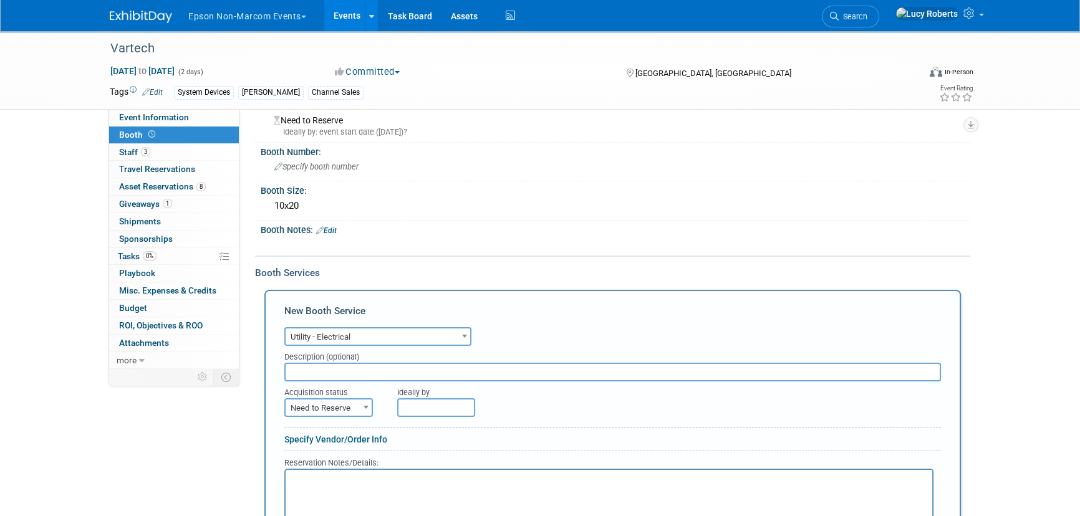
scroll to position [113, 0]
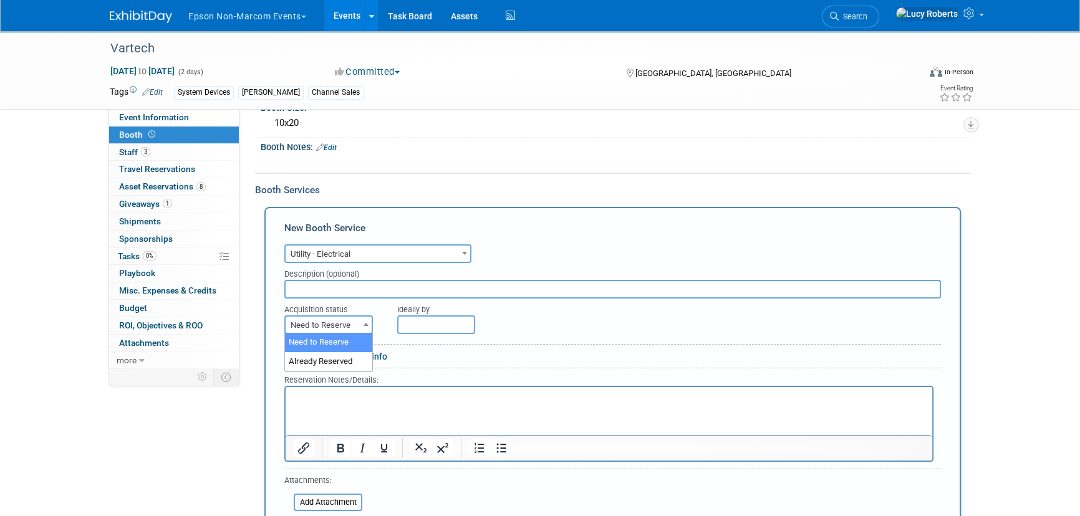
click at [359, 327] on span "Need to Reserve" at bounding box center [329, 325] width 86 height 17
select select "2"
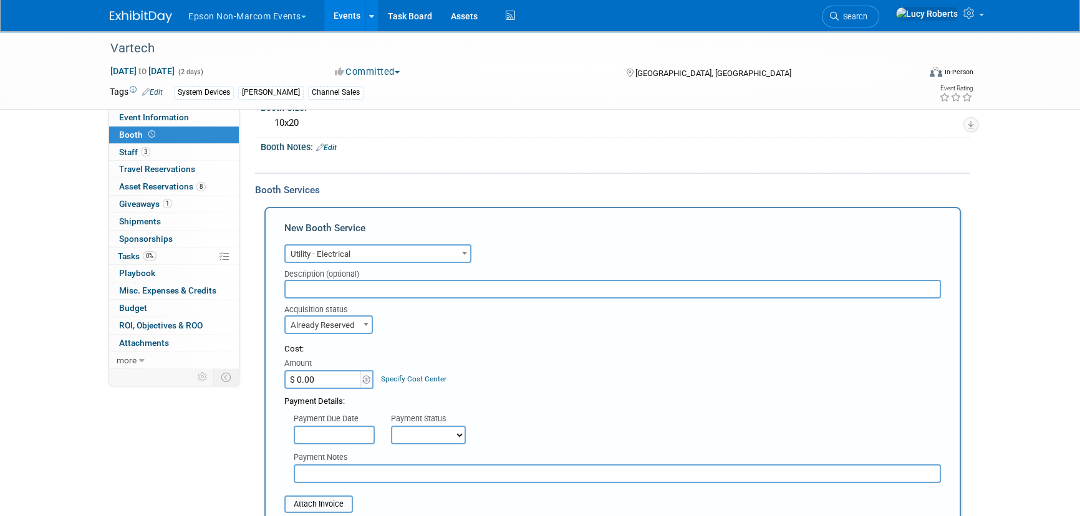
click at [336, 375] on input "$ 0.00" at bounding box center [323, 379] width 78 height 19
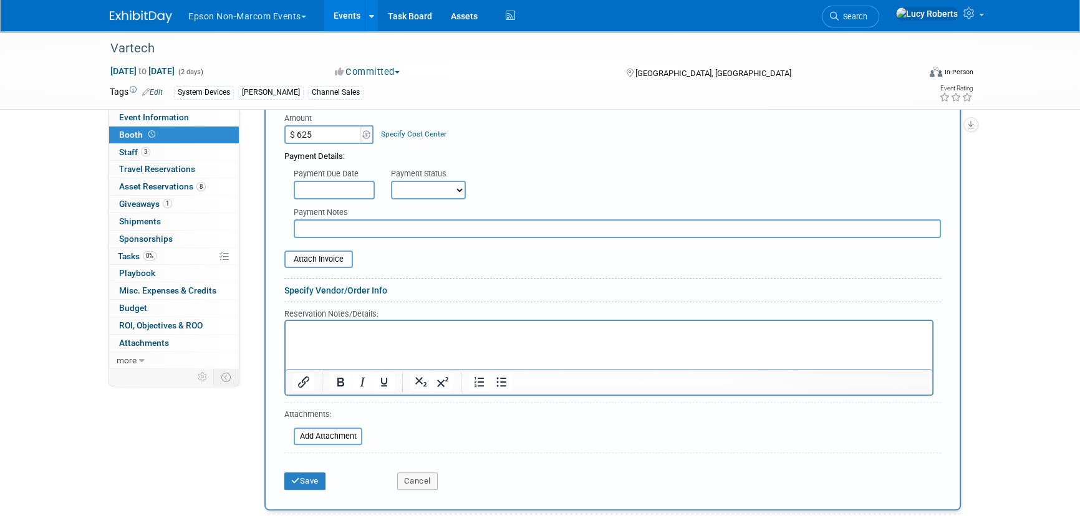
scroll to position [397, 0]
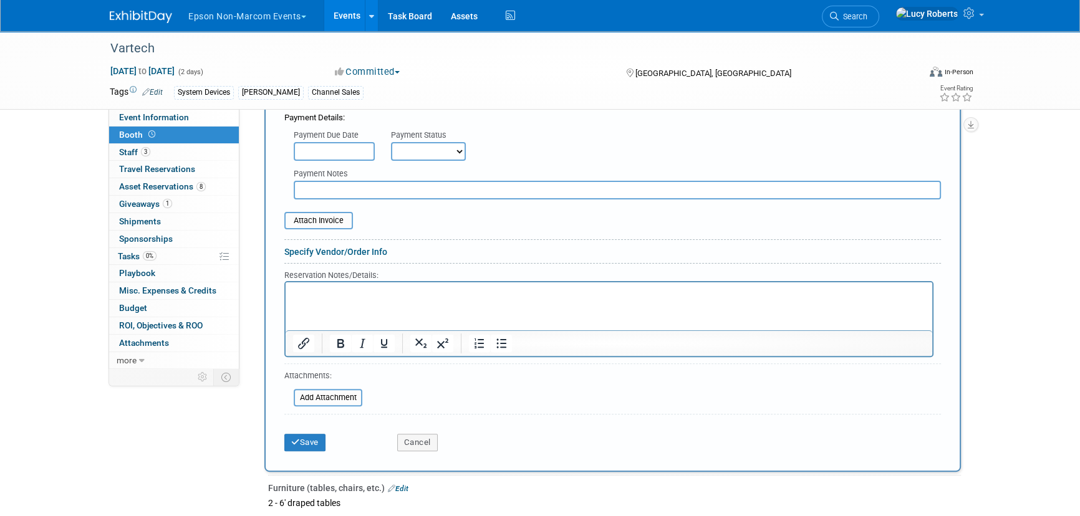
type input "$ 625.00"
click at [354, 298] on p "Rich Text Area. Press ALT-0 for help." at bounding box center [609, 293] width 632 height 12
click at [314, 443] on button "Save" at bounding box center [304, 442] width 41 height 17
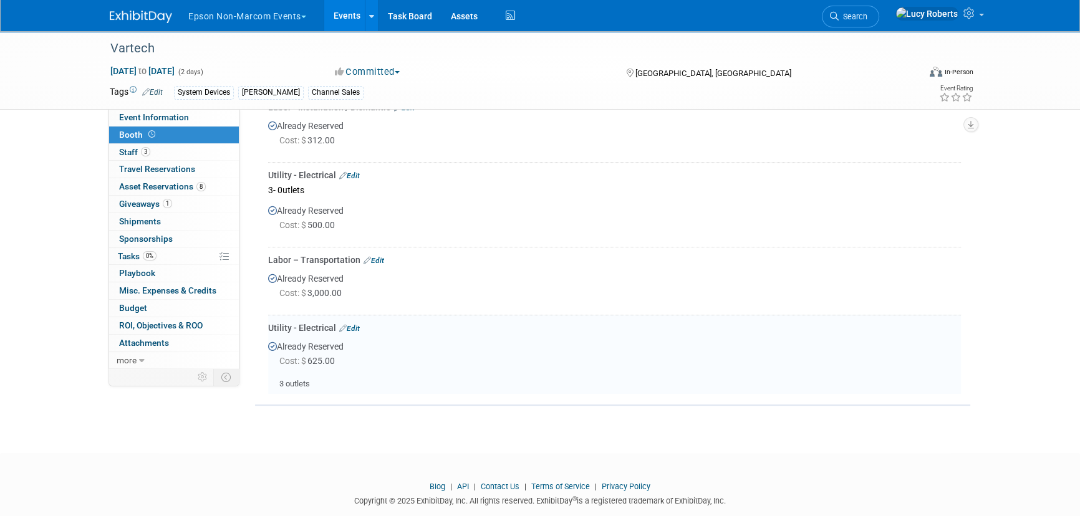
scroll to position [538, 0]
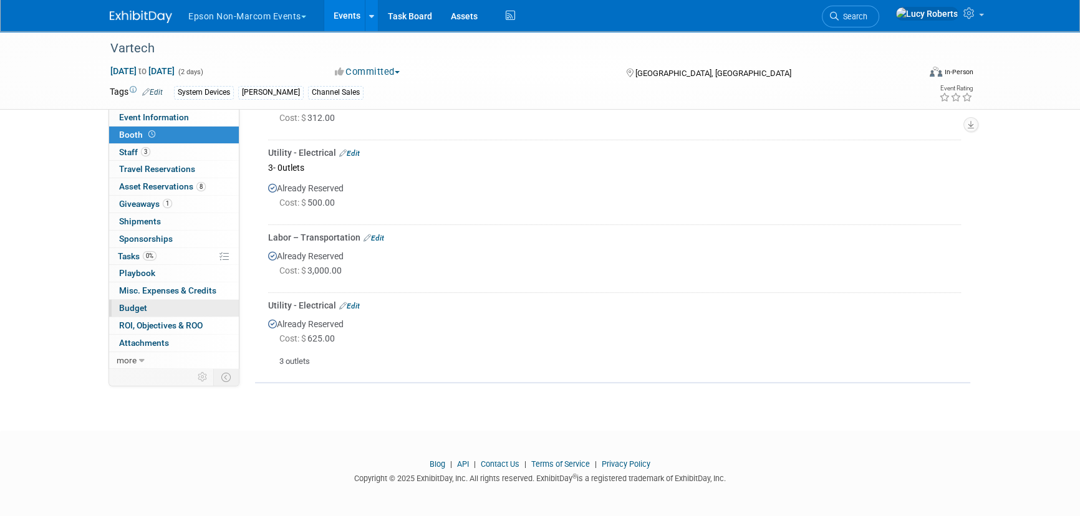
click at [160, 303] on link "Budget" at bounding box center [174, 308] width 130 height 17
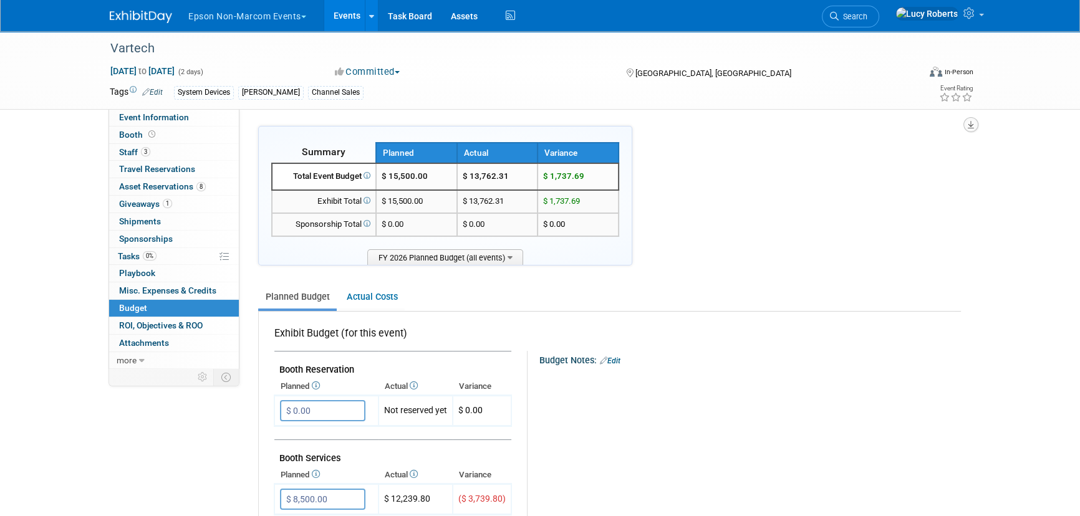
click at [970, 127] on icon "button" at bounding box center [971, 125] width 6 height 8
click at [851, 163] on link "Export tab to PDF" at bounding box center [895, 160] width 145 height 17
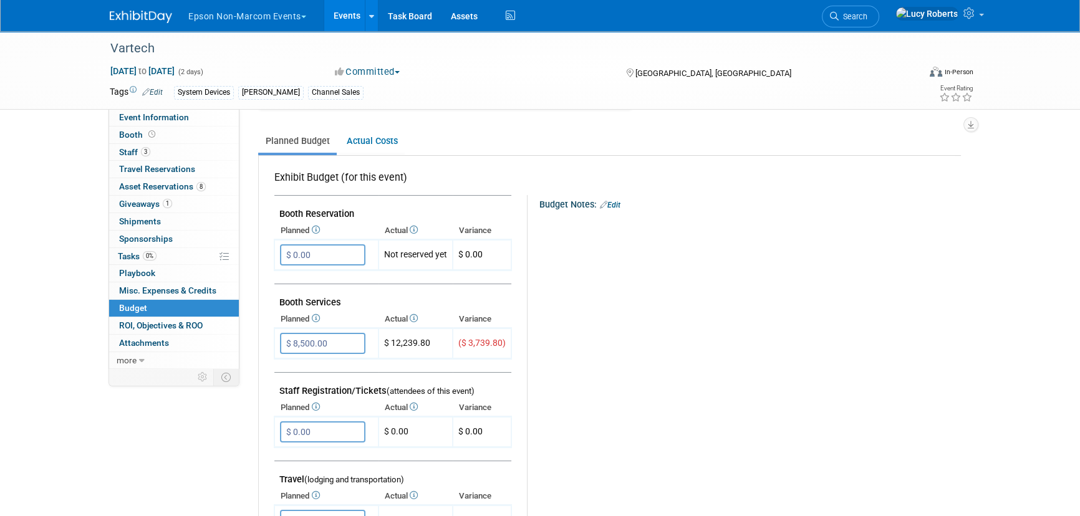
scroll to position [170, 0]
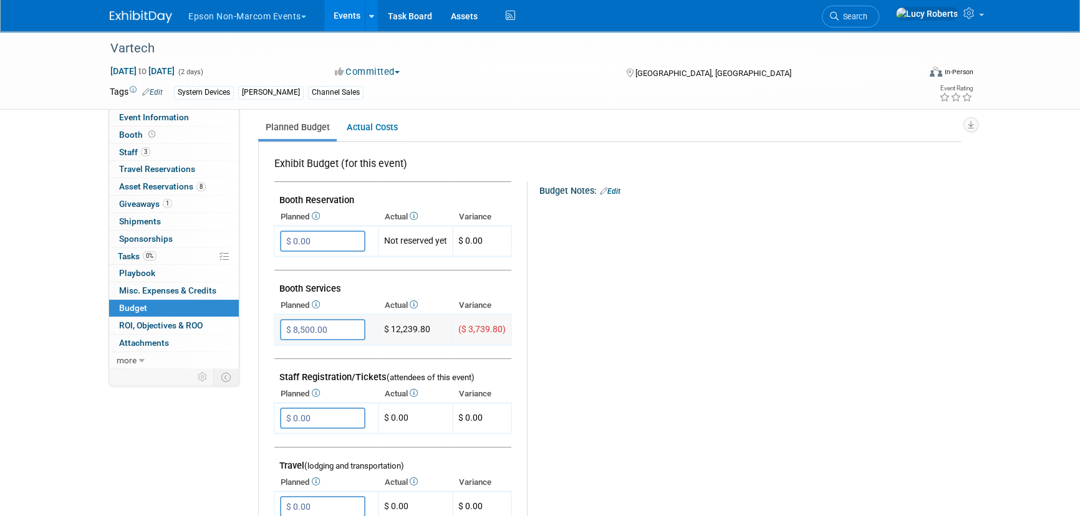
click at [342, 330] on input "$ 8,500.00" at bounding box center [322, 329] width 85 height 21
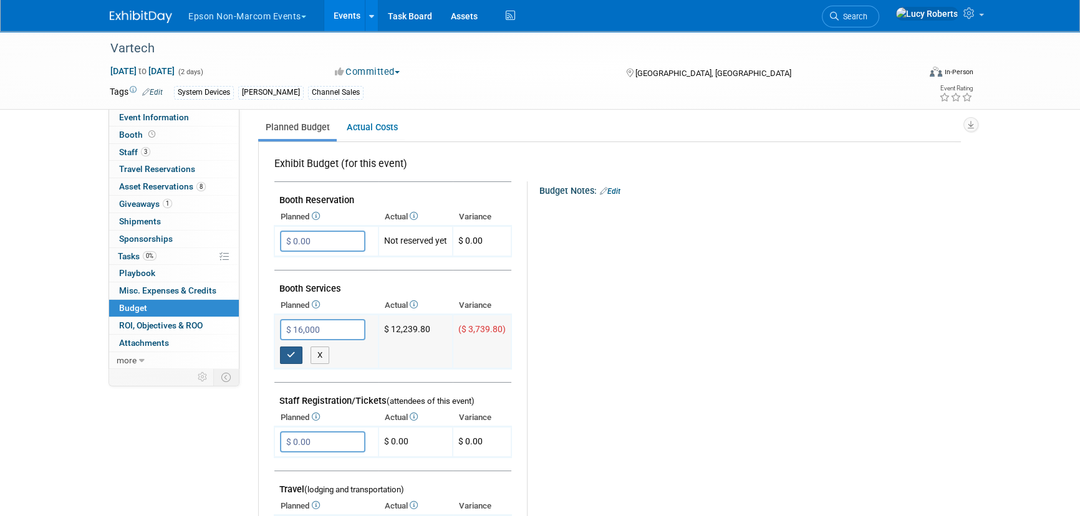
type input "$ 16,000.00"
click at [284, 349] on button "button" at bounding box center [291, 355] width 22 height 17
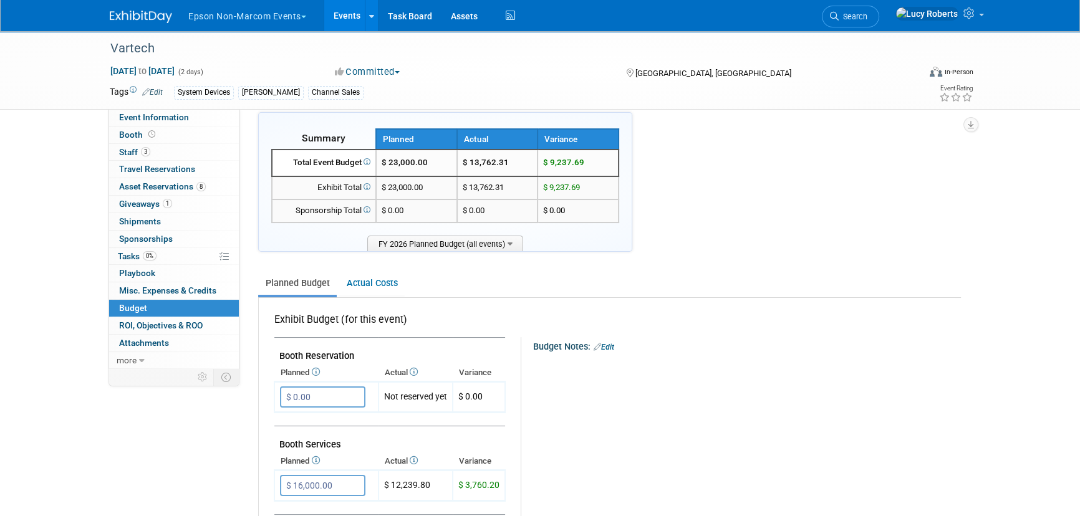
scroll to position [0, 0]
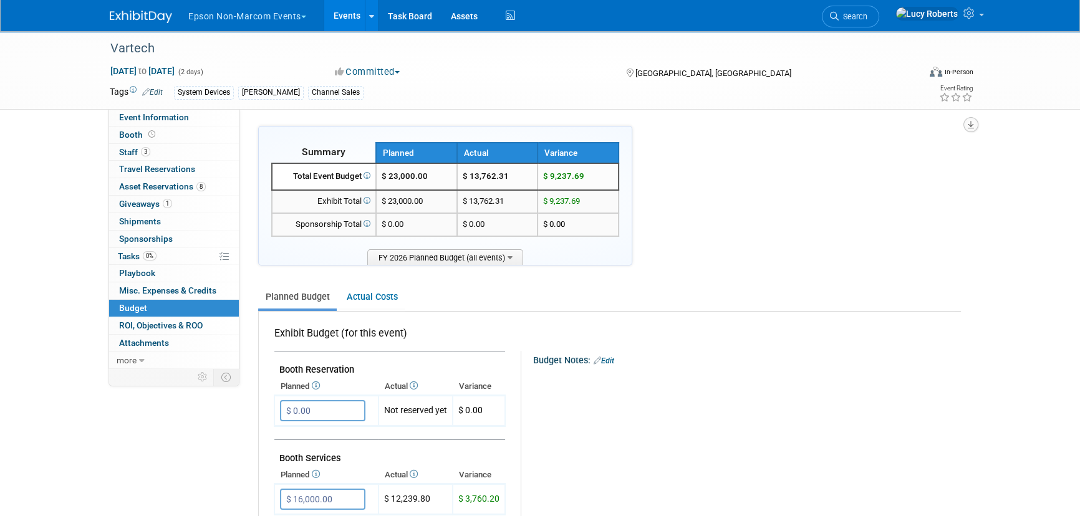
click at [970, 124] on icon "button" at bounding box center [971, 125] width 6 height 8
click at [848, 159] on link "Export tab to PDF" at bounding box center [895, 160] width 145 height 17
click at [390, 296] on link "Actual Costs" at bounding box center [371, 297] width 65 height 23
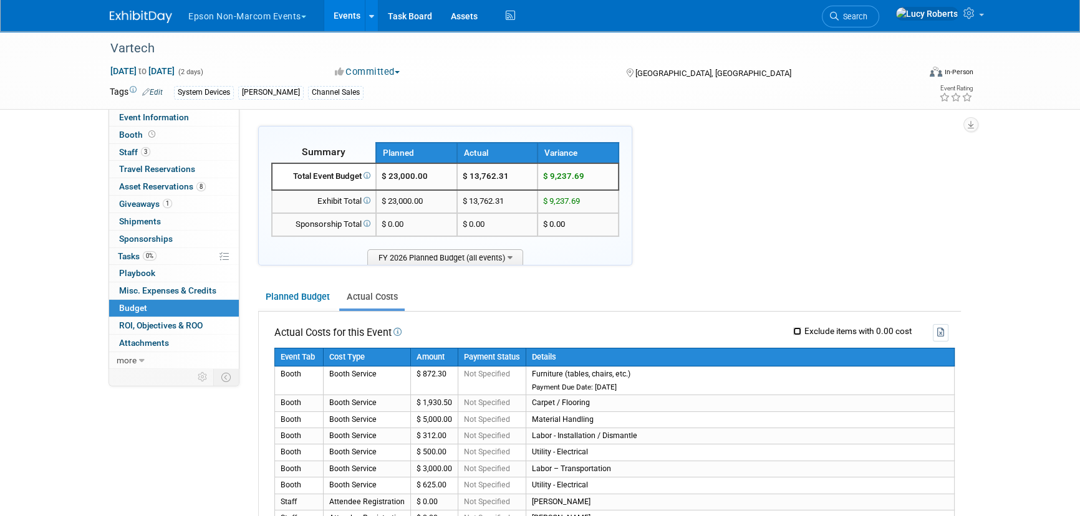
click at [796, 331] on input "Exclude items with 0.00 cost" at bounding box center [797, 331] width 8 height 8
checkbox input "true"
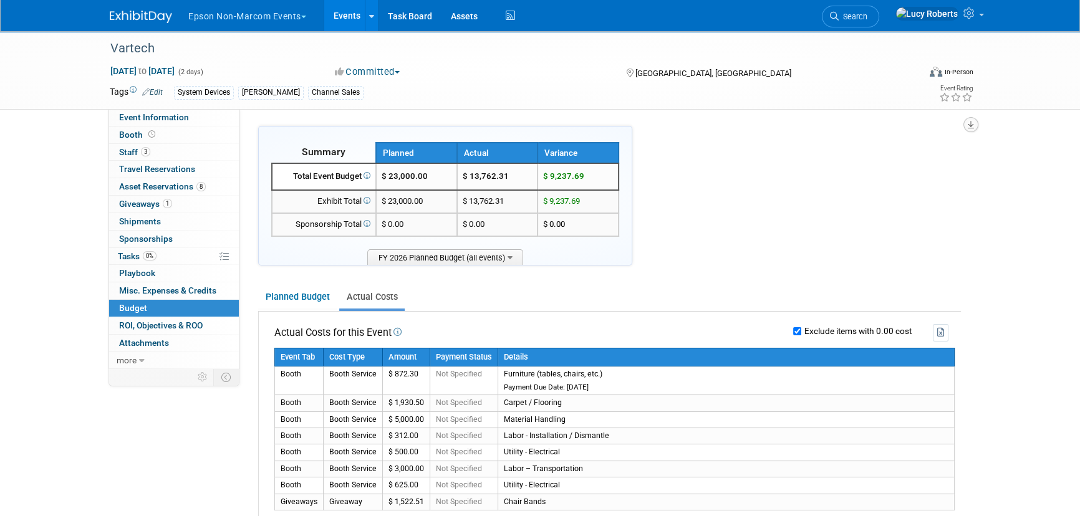
click at [972, 124] on icon "button" at bounding box center [971, 125] width 6 height 8
click at [881, 158] on link "Export tab to PDF" at bounding box center [895, 160] width 145 height 17
click at [940, 334] on icon "button" at bounding box center [941, 332] width 8 height 9
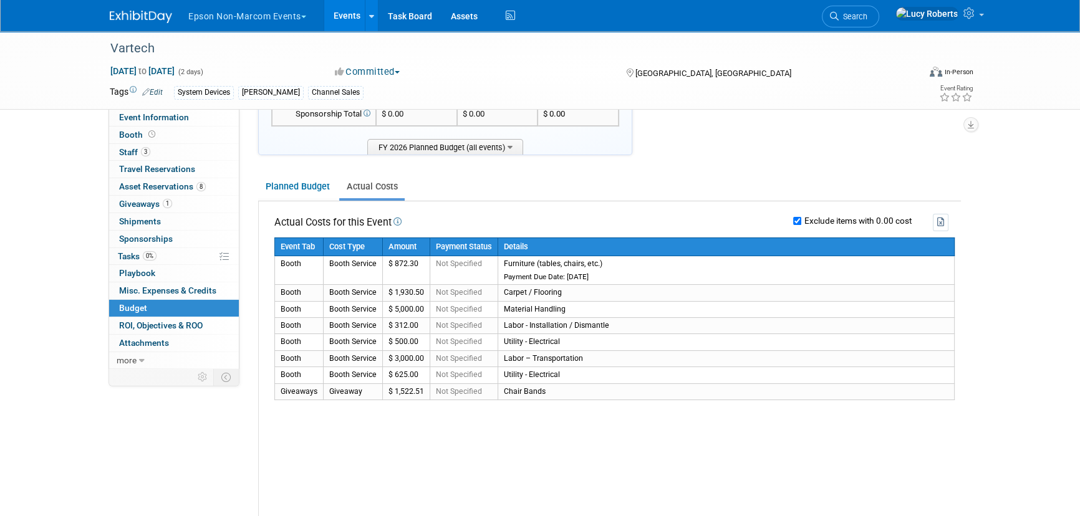
scroll to position [113, 0]
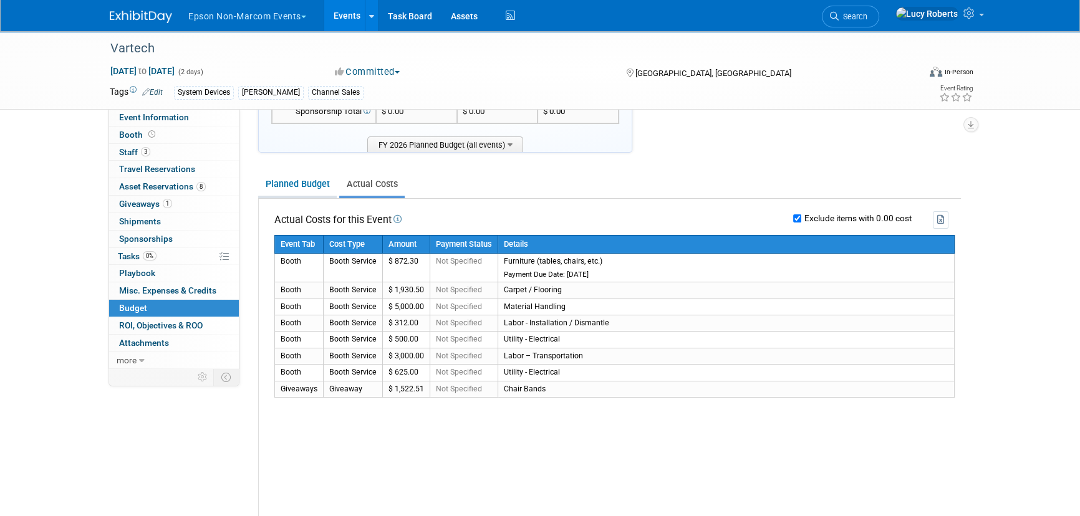
click at [297, 181] on link "Planned Budget" at bounding box center [297, 184] width 79 height 23
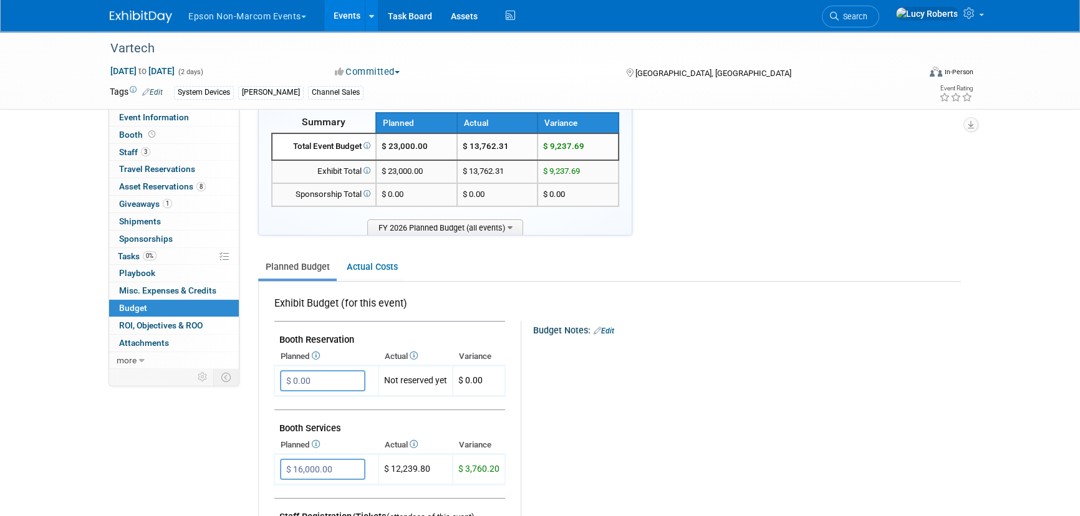
scroll to position [0, 0]
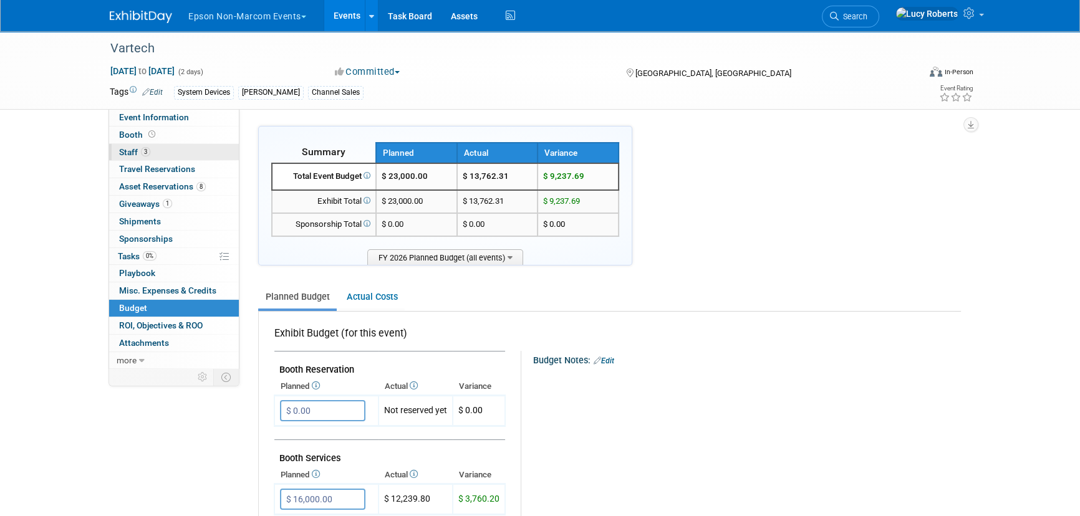
click at [155, 152] on link "3 Staff 3" at bounding box center [174, 152] width 130 height 17
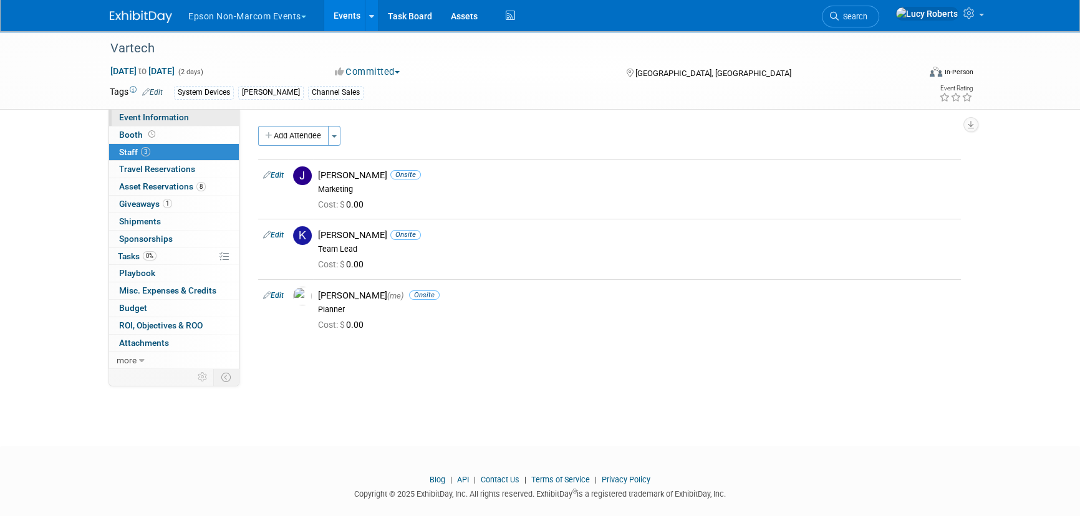
click at [153, 117] on span "Event Information" at bounding box center [154, 117] width 70 height 10
